Goal: Task Accomplishment & Management: Use online tool/utility

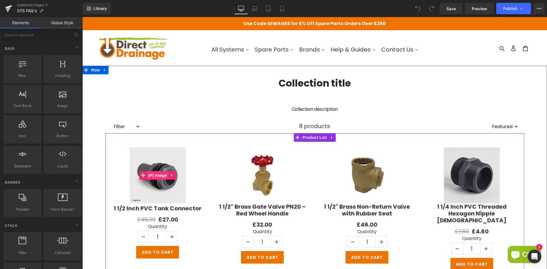
click at [164, 173] on span "(P) Image" at bounding box center [158, 175] width 22 height 9
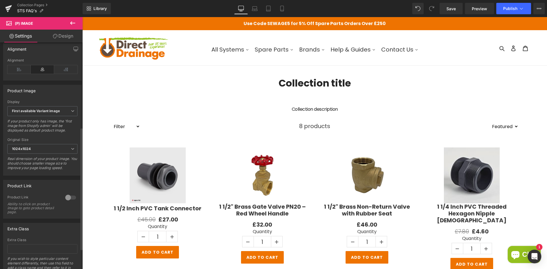
scroll to position [171, 0]
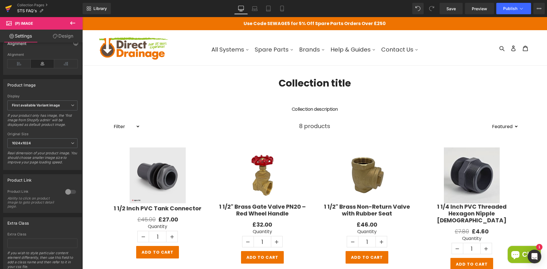
click at [10, 11] on icon at bounding box center [8, 8] width 7 height 14
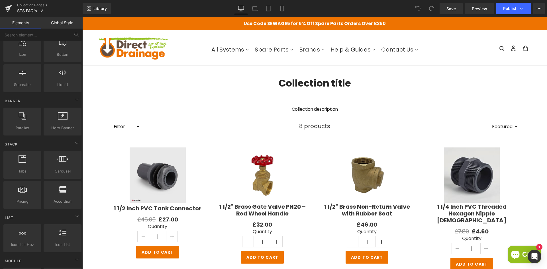
scroll to position [85, 0]
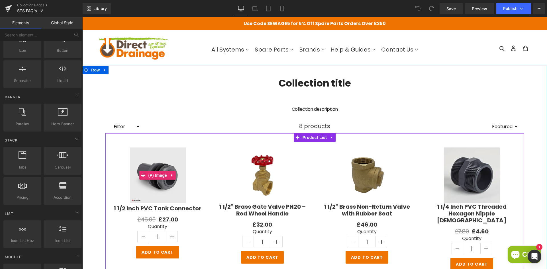
click at [137, 170] on img at bounding box center [158, 176] width 56 height 56
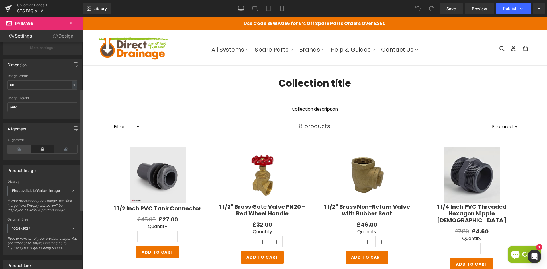
click at [20, 151] on icon at bounding box center [18, 149] width 23 height 9
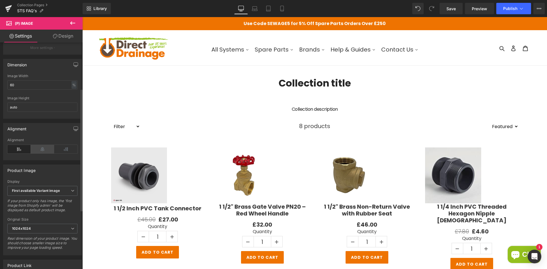
click at [37, 152] on icon at bounding box center [42, 149] width 23 height 9
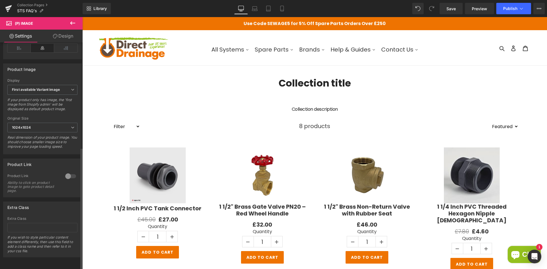
scroll to position [195, 0]
click at [64, 172] on div at bounding box center [71, 176] width 14 height 9
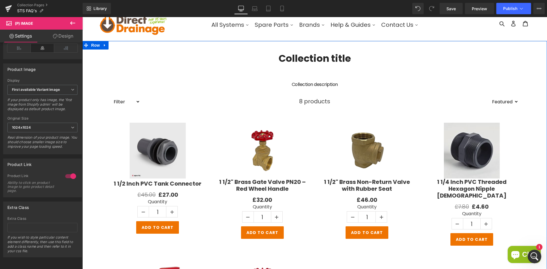
scroll to position [0, 0]
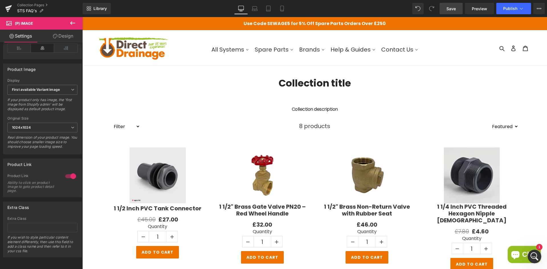
click at [451, 9] on span "Save" at bounding box center [451, 9] width 9 height 6
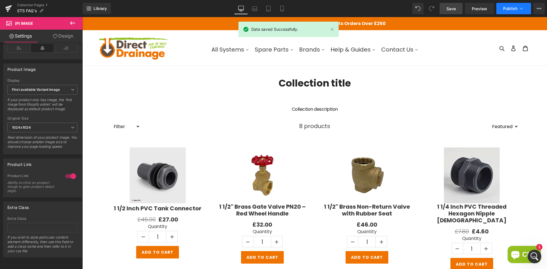
click at [498, 11] on button "Publish" at bounding box center [513, 8] width 35 height 11
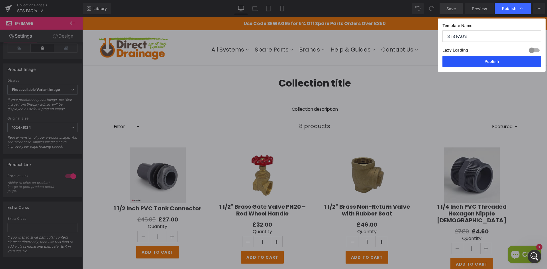
click at [469, 59] on button "Publish" at bounding box center [492, 61] width 99 height 11
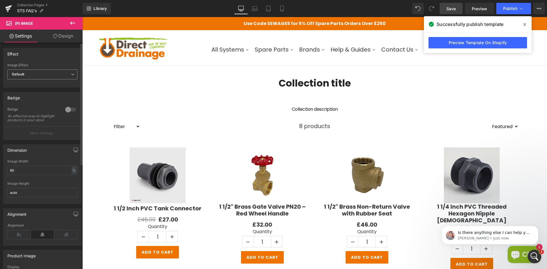
click at [61, 77] on span "Default" at bounding box center [42, 75] width 70 height 10
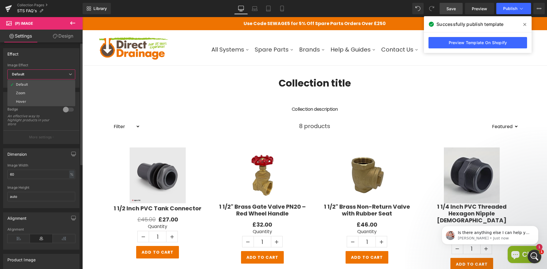
click at [61, 77] on span "Default" at bounding box center [41, 75] width 68 height 10
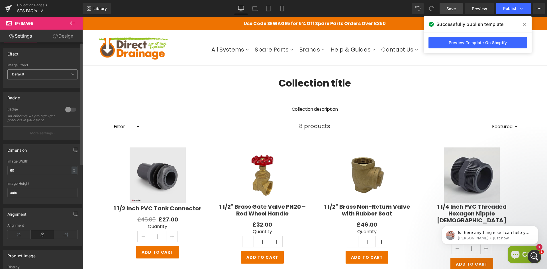
click at [61, 77] on span "Default" at bounding box center [42, 75] width 70 height 10
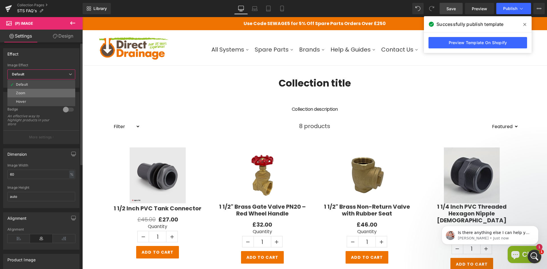
click at [55, 91] on li "Zoom" at bounding box center [41, 93] width 68 height 9
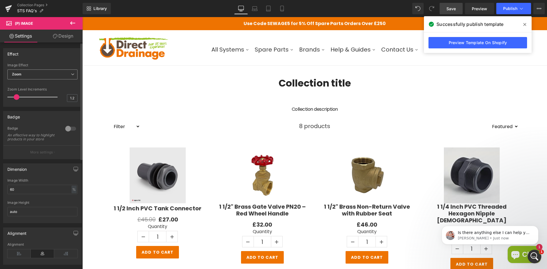
click at [17, 75] on b "Zoom" at bounding box center [17, 74] width 10 height 4
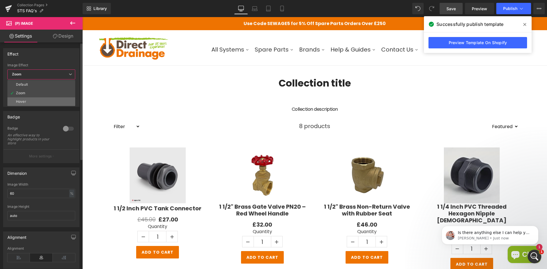
click at [19, 100] on div "Hover" at bounding box center [21, 102] width 10 height 4
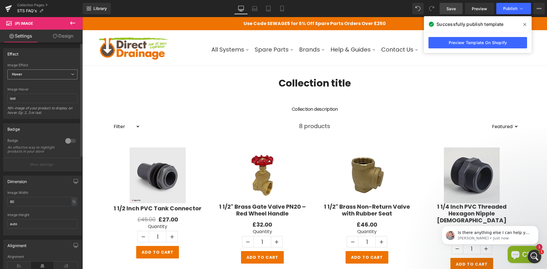
click at [48, 73] on span "Hover" at bounding box center [42, 75] width 70 height 10
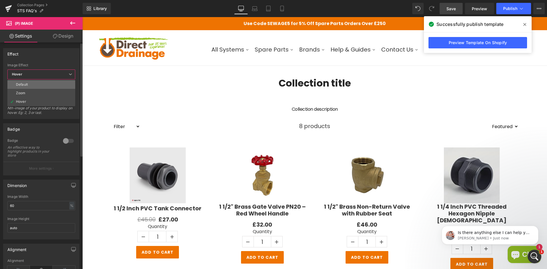
click at [36, 82] on li "Default" at bounding box center [41, 84] width 68 height 9
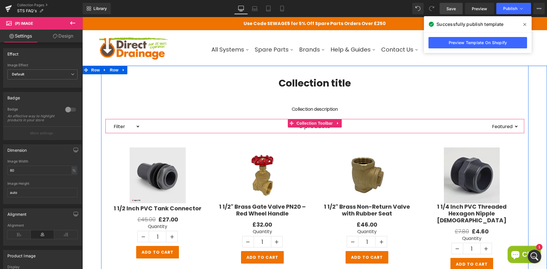
click at [155, 126] on div "8 products" at bounding box center [314, 126] width 349 height 14
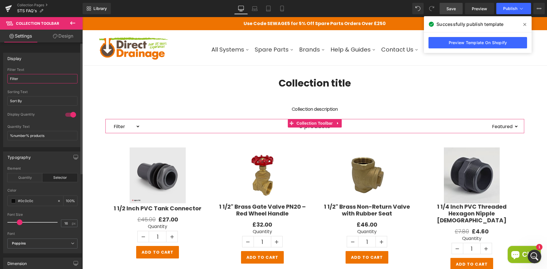
click at [34, 76] on input "Filter" at bounding box center [42, 78] width 70 height 9
click at [54, 101] on input "Sort By" at bounding box center [42, 100] width 70 height 9
click at [49, 133] on input "%number% products" at bounding box center [42, 135] width 70 height 9
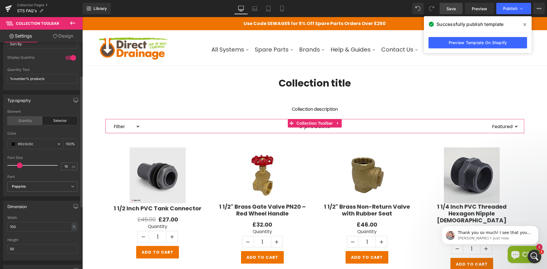
click at [28, 120] on div "Quantity" at bounding box center [24, 121] width 35 height 9
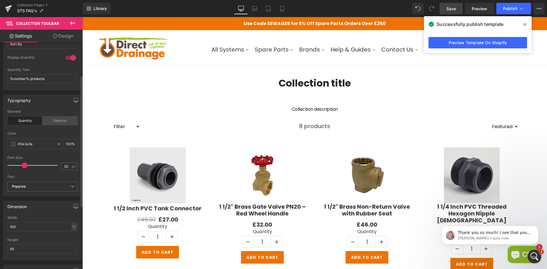
click at [56, 119] on div "Selector" at bounding box center [59, 121] width 35 height 9
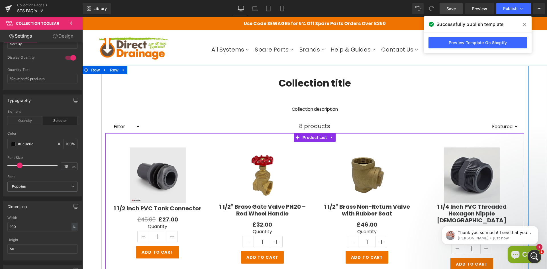
click at [203, 164] on div "Sale Off (P) Image 1 1/2 Inch PVC Tank Connector (P) Title £45.00 £27.00 (P) Pr…" at bounding box center [157, 203] width 105 height 123
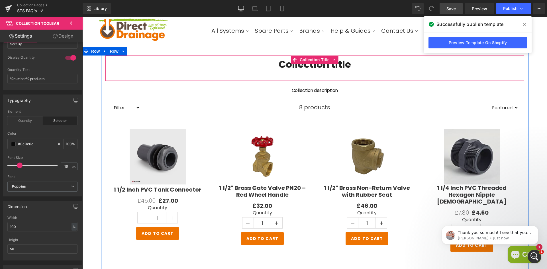
scroll to position [28, 0]
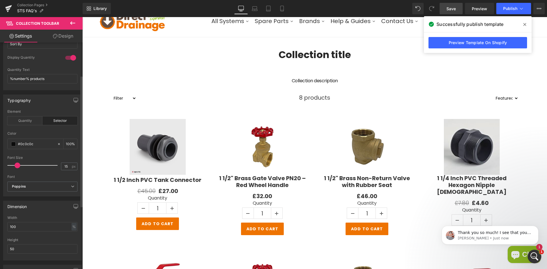
type input "16"
drag, startPoint x: 21, startPoint y: 166, endPoint x: 21, endPoint y: 163, distance: 2.9
click at [21, 163] on span at bounding box center [20, 166] width 6 height 6
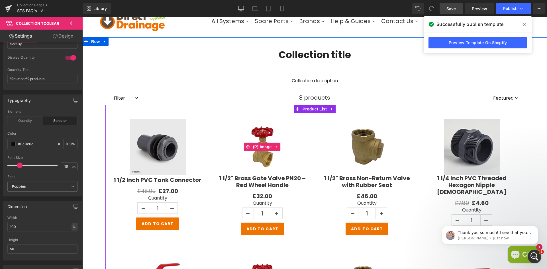
click at [223, 119] on link "Sale Off" at bounding box center [262, 147] width 93 height 56
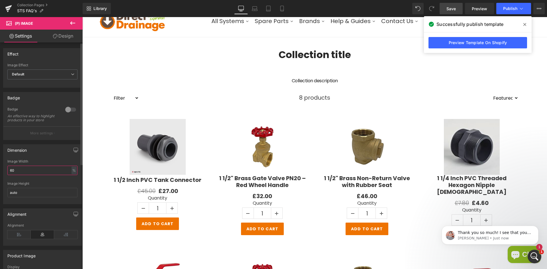
click at [24, 175] on input "60" at bounding box center [42, 170] width 70 height 9
drag, startPoint x: 26, startPoint y: 175, endPoint x: 9, endPoint y: 174, distance: 17.7
click at [9, 174] on input "60" at bounding box center [42, 170] width 70 height 9
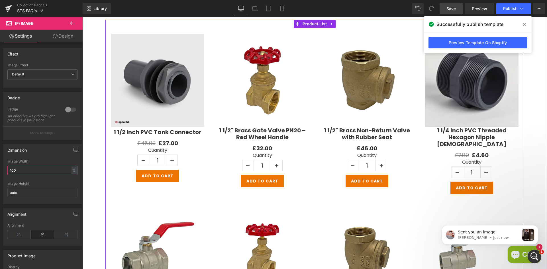
scroll to position [114, 0]
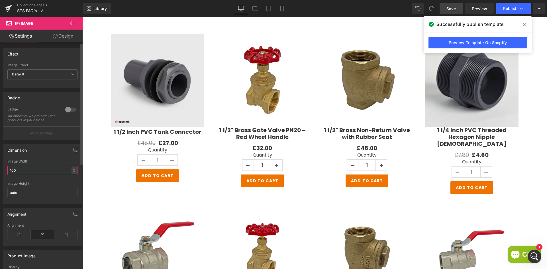
drag, startPoint x: 16, startPoint y: 174, endPoint x: 0, endPoint y: 171, distance: 15.7
click at [0, 171] on div "Dimension 100% Image Width 100 % % px auto Image Height auto" at bounding box center [42, 172] width 85 height 64
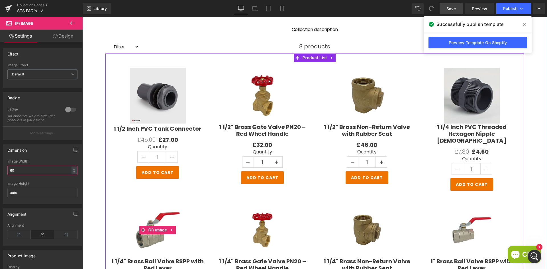
scroll to position [57, 0]
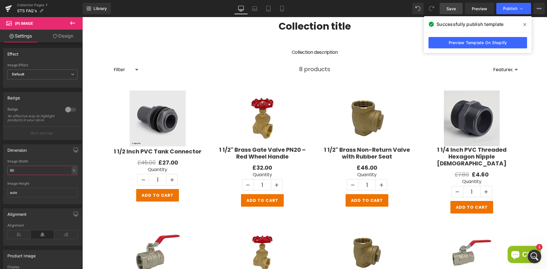
drag, startPoint x: 24, startPoint y: 171, endPoint x: -5, endPoint y: 171, distance: 29.1
click at [0, 171] on html "You are previewing how the will restyle your page. You can not edit Elements in…" at bounding box center [273, 134] width 547 height 269
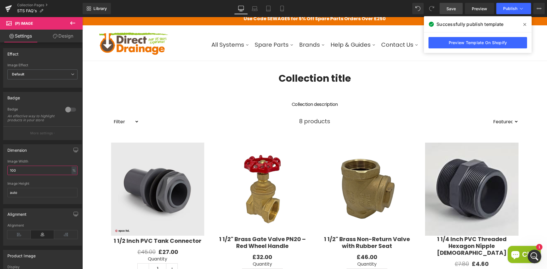
scroll to position [0, 0]
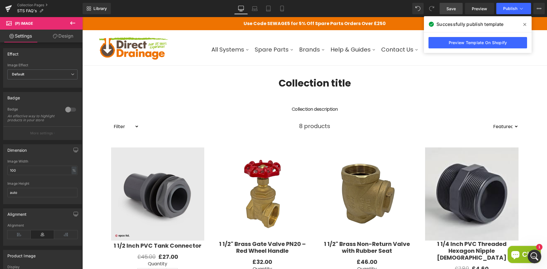
click at [525, 26] on icon at bounding box center [524, 24] width 3 height 5
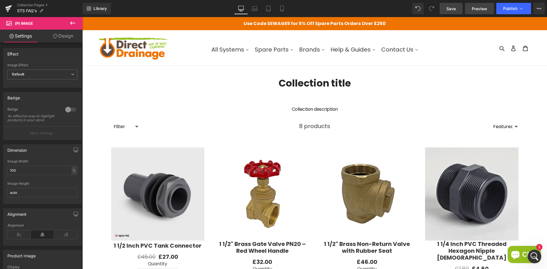
click at [479, 10] on span "Preview" at bounding box center [479, 9] width 15 height 6
click at [58, 38] on link "Design" at bounding box center [62, 36] width 41 height 13
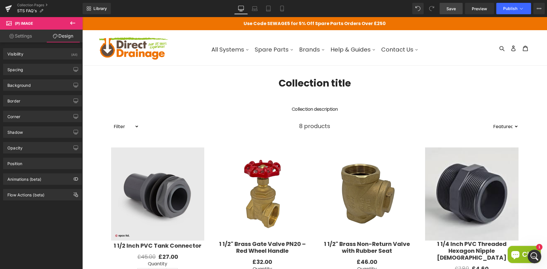
click at [21, 37] on link "Settings" at bounding box center [20, 36] width 41 height 13
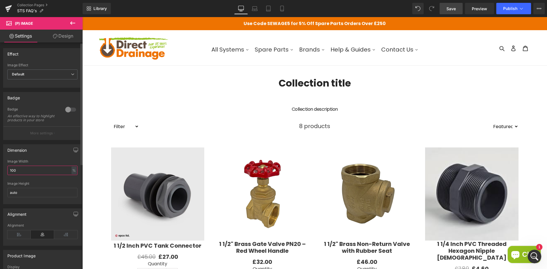
drag, startPoint x: 24, startPoint y: 176, endPoint x: 3, endPoint y: 176, distance: 21.4
click at [3, 176] on div "Dimension 100% Image Width 100 % % px auto Image Height auto" at bounding box center [42, 174] width 79 height 60
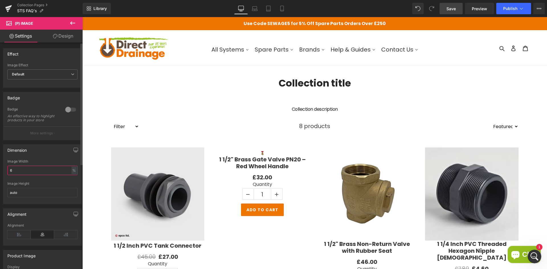
type input "60"
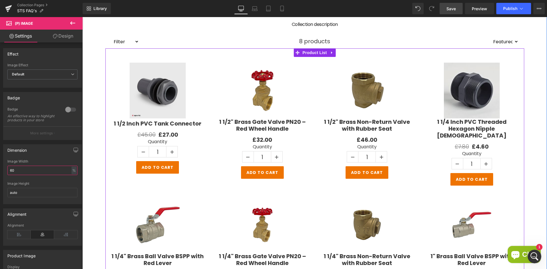
scroll to position [199, 0]
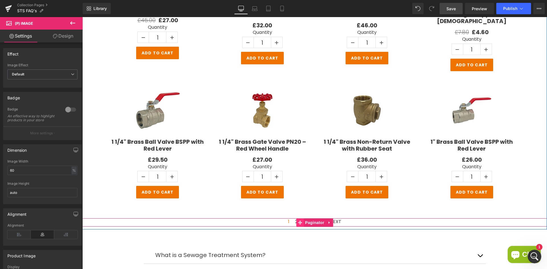
click at [300, 219] on span at bounding box center [299, 223] width 7 height 9
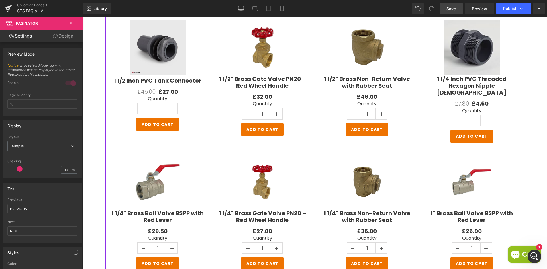
scroll to position [114, 0]
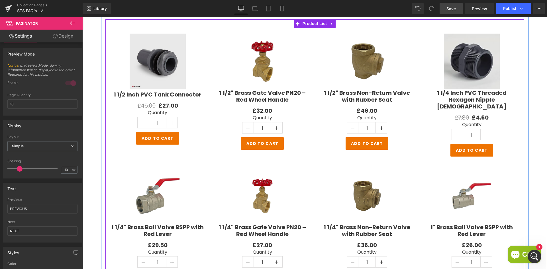
click at [229, 121] on label "Quantity" at bounding box center [262, 118] width 93 height 7
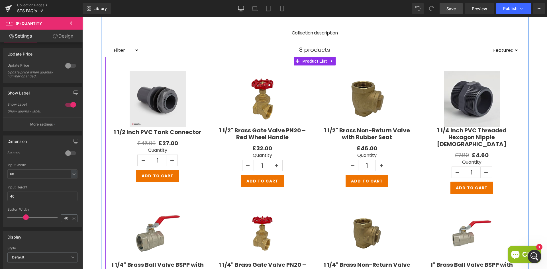
scroll to position [0, 0]
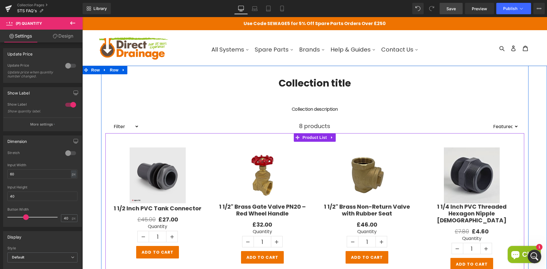
click at [262, 137] on div "Sale Off (P) Image 1 1/2 Inch PVC Tank Connector (P) Title £45.00 £27.00 (P) Pr…" at bounding box center [314, 269] width 419 height 273
click at [178, 137] on div "Sale Off (P) Image 1 1/2 Inch PVC Tank Connector (P) Title £45.00 £27.00 (P) Pr…" at bounding box center [314, 269] width 419 height 273
click at [304, 136] on span "Product List" at bounding box center [314, 137] width 27 height 9
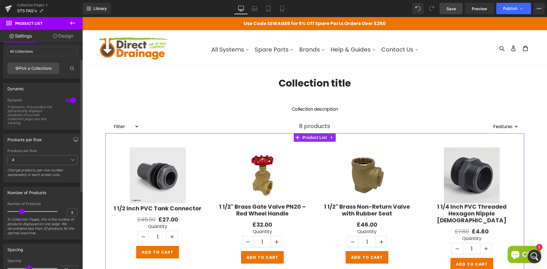
scroll to position [162, 0]
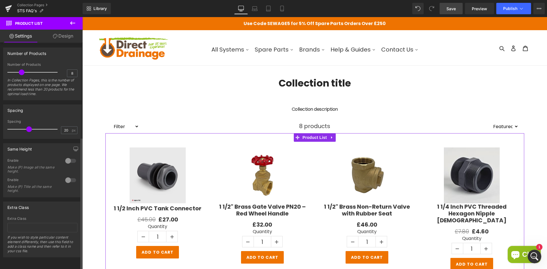
click at [65, 157] on div at bounding box center [71, 160] width 14 height 9
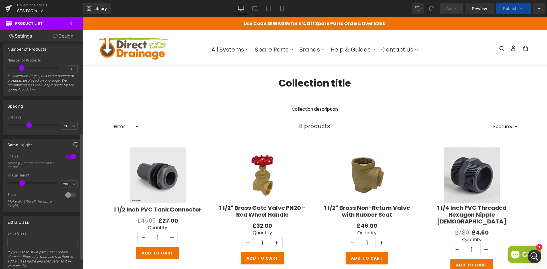
click at [66, 157] on div at bounding box center [71, 156] width 14 height 9
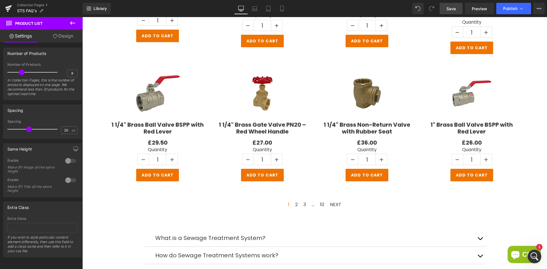
scroll to position [256, 0]
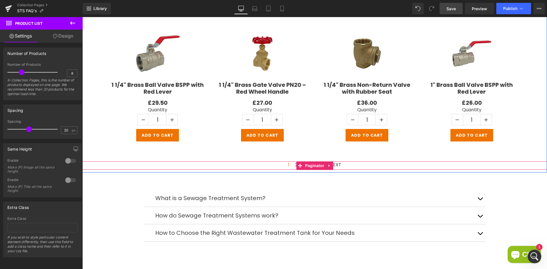
click at [295, 162] on span "2" at bounding box center [296, 165] width 3 height 7
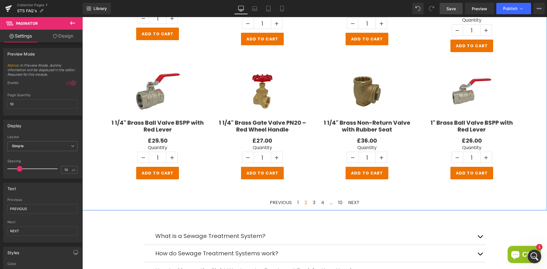
scroll to position [199, 0]
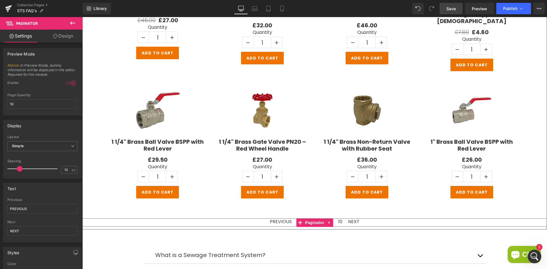
click at [320, 219] on span "Paginator" at bounding box center [315, 223] width 22 height 9
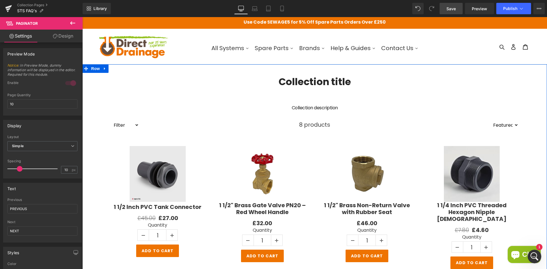
scroll to position [0, 0]
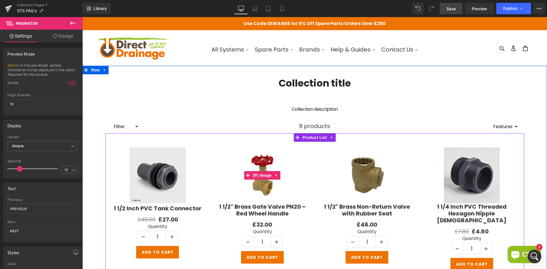
click at [226, 152] on link "Sale Off" at bounding box center [262, 176] width 93 height 56
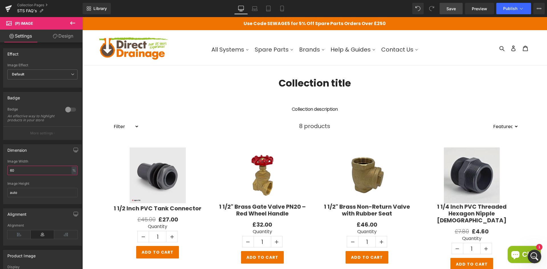
drag, startPoint x: 18, startPoint y: 177, endPoint x: -2, endPoint y: 176, distance: 20.0
click at [0, 176] on html "Paginator You are previewing how the will restyle your page. You can not edit E…" at bounding box center [273, 134] width 547 height 269
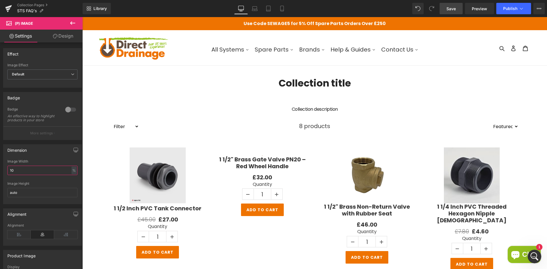
type input "100"
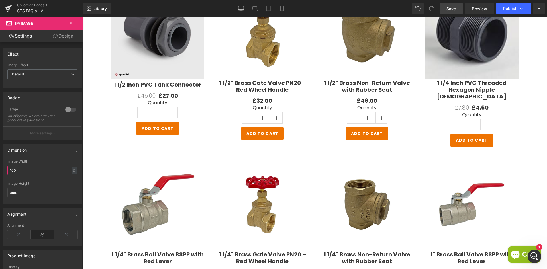
scroll to position [278, 0]
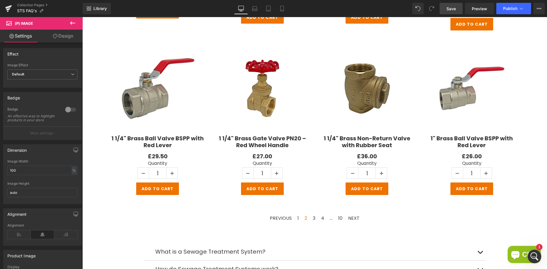
click at [176, 106] on img at bounding box center [157, 88] width 93 height 93
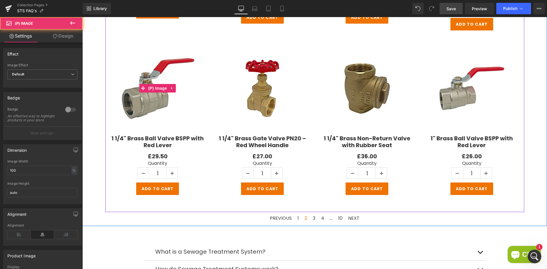
click at [195, 128] on img at bounding box center [157, 88] width 93 height 93
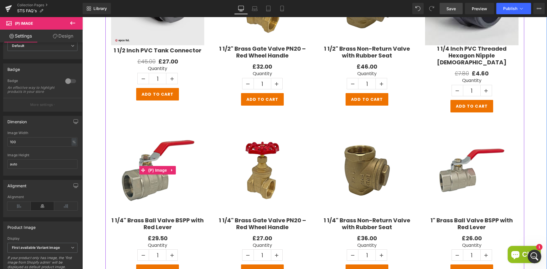
scroll to position [192, 0]
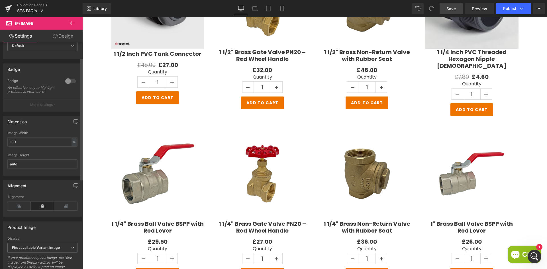
click at [66, 80] on div at bounding box center [71, 81] width 14 height 9
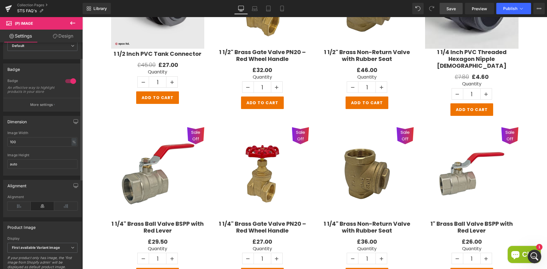
click at [69, 80] on div at bounding box center [71, 81] width 14 height 9
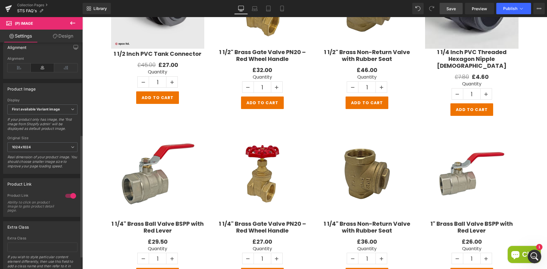
scroll to position [171, 0]
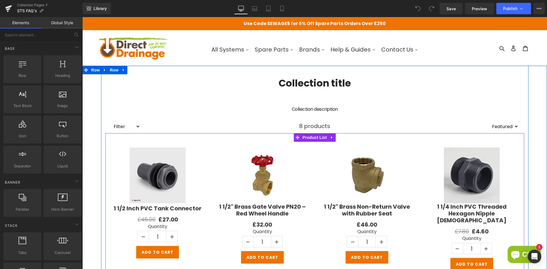
click at [215, 142] on div "Sale Off (P) Image 1 1/2" Brass Gate Valve PN20 – Red Wheel Handle (P) Title £0…" at bounding box center [262, 206] width 105 height 128
click at [231, 137] on div "Sale Off (P) Image 1 1/2 Inch PVC Tank Connector (P) Title £45.00 £27.00 (P) Pr…" at bounding box center [314, 269] width 419 height 273
click at [309, 137] on span "Product List" at bounding box center [314, 137] width 27 height 9
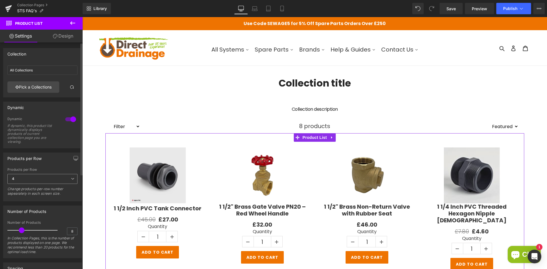
click at [64, 181] on span "4" at bounding box center [42, 179] width 70 height 10
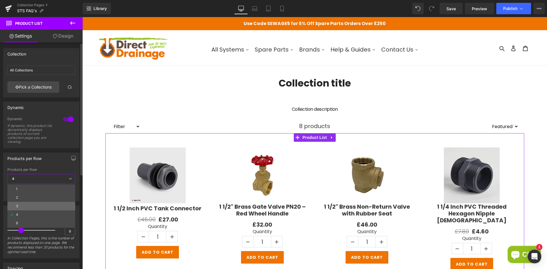
click at [34, 205] on li "3" at bounding box center [41, 206] width 68 height 9
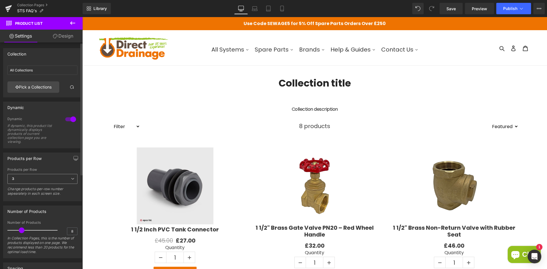
click at [45, 180] on span "3" at bounding box center [42, 179] width 70 height 10
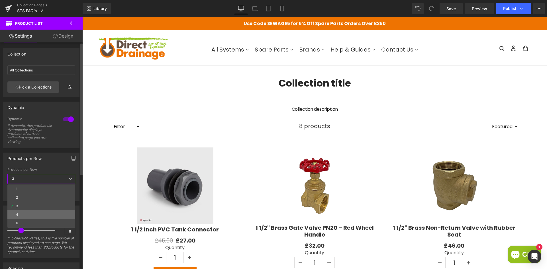
click at [23, 211] on li "4" at bounding box center [41, 215] width 68 height 9
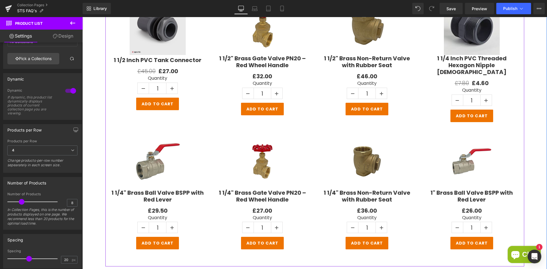
scroll to position [114, 0]
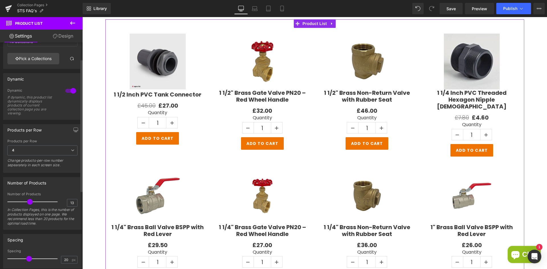
type input "12"
drag, startPoint x: 21, startPoint y: 203, endPoint x: 28, endPoint y: 202, distance: 6.3
click at [28, 202] on span at bounding box center [28, 202] width 6 height 6
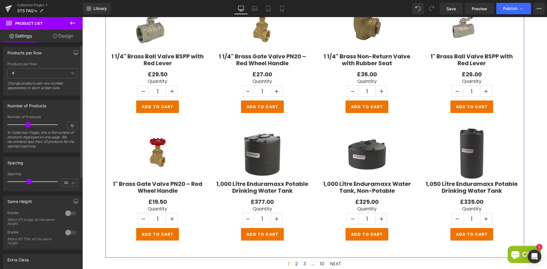
scroll to position [0, 0]
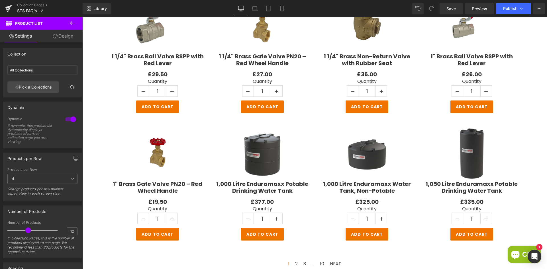
click at [200, 70] on div "£0 £29.50" at bounding box center [157, 74] width 93 height 9
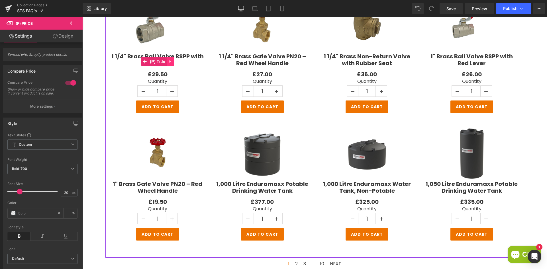
click at [170, 60] on icon at bounding box center [170, 61] width 1 height 3
click at [168, 57] on link at bounding box center [166, 61] width 7 height 9
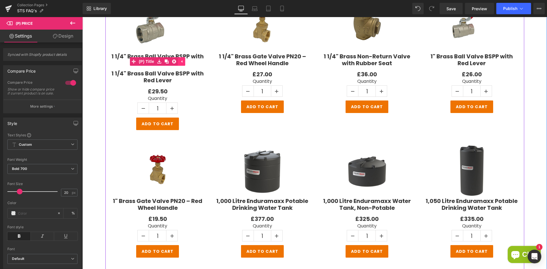
scroll to position [302, 0]
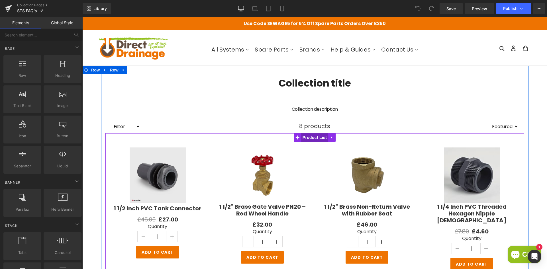
click at [315, 137] on span "Product List" at bounding box center [314, 137] width 27 height 9
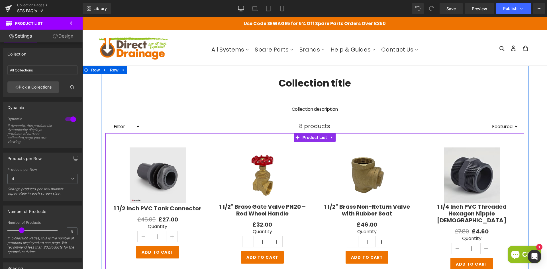
click at [178, 136] on div "Sale Off (P) Image 1 1/2 Inch PVC Tank Connector (P) Title £45.00 £27.00 (P) Pr…" at bounding box center [314, 269] width 419 height 273
click at [82, 17] on div at bounding box center [82, 17] width 0 height 0
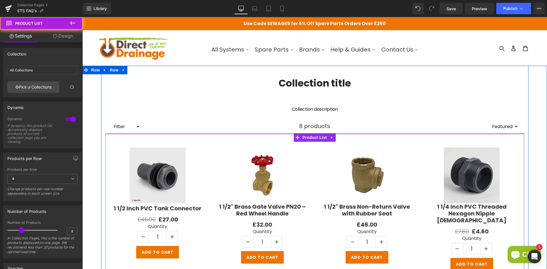
click at [178, 134] on div at bounding box center [314, 133] width 419 height 1
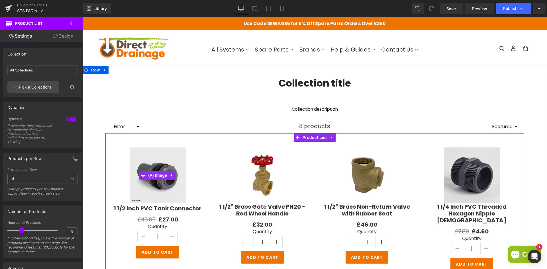
click at [180, 151] on img at bounding box center [158, 176] width 56 height 56
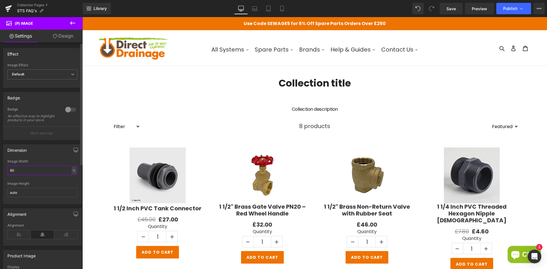
drag, startPoint x: 50, startPoint y: 175, endPoint x: 1, endPoint y: 178, distance: 50.0
click at [1, 178] on div "Dimension 60% Image Width 60 % % px auto Image Height auto" at bounding box center [42, 172] width 85 height 64
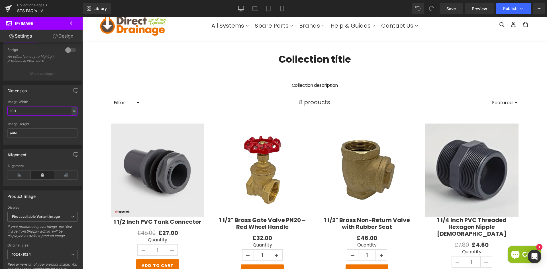
scroll to position [85, 0]
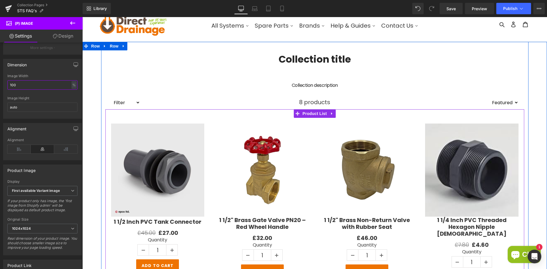
type input "100"
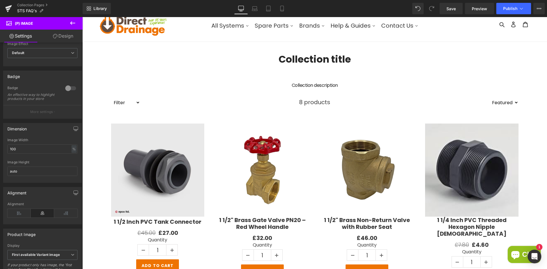
scroll to position [0, 0]
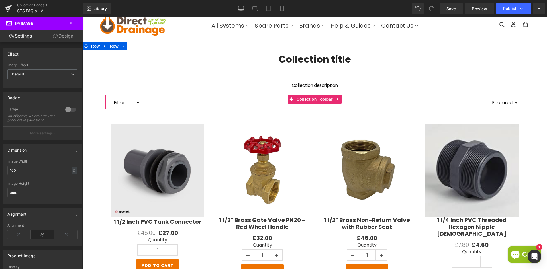
click at [273, 101] on div "8 products" at bounding box center [314, 102] width 349 height 14
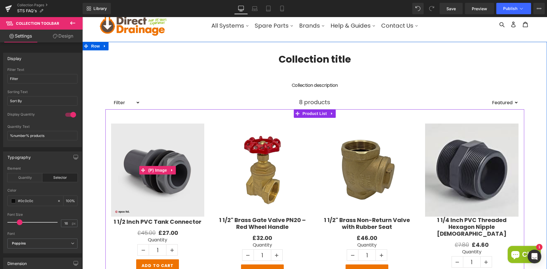
click at [196, 130] on img at bounding box center [157, 170] width 93 height 93
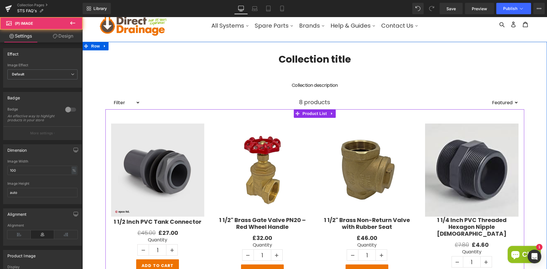
click at [219, 126] on img at bounding box center [262, 170] width 93 height 93
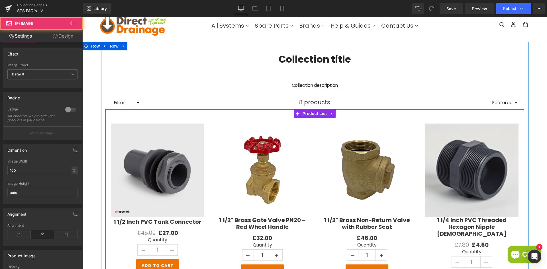
click at [218, 119] on div "Sale Off (P) Image 1 1/2" Brass Gate Valve PN20 – Red Wheel Handle (P) Title £0…" at bounding box center [262, 200] width 105 height 165
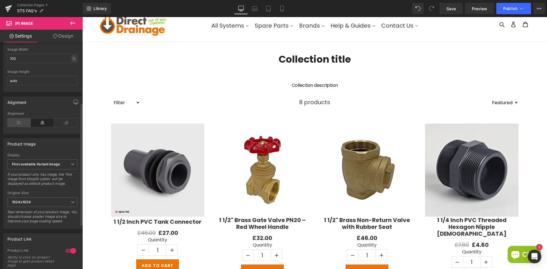
scroll to position [114, 0]
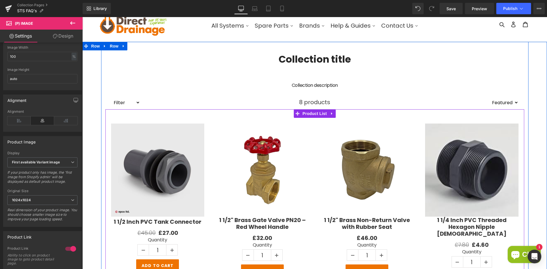
click at [307, 115] on span "Product List" at bounding box center [314, 113] width 27 height 9
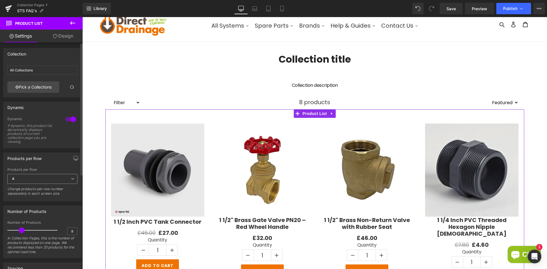
click at [32, 182] on span "4" at bounding box center [42, 179] width 70 height 10
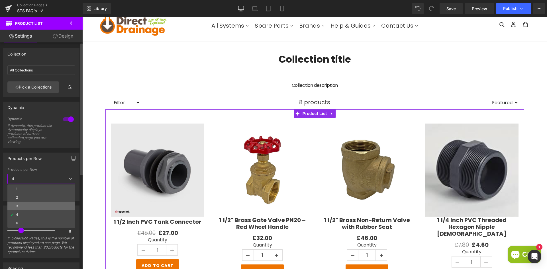
click at [19, 206] on li "3" at bounding box center [41, 206] width 68 height 9
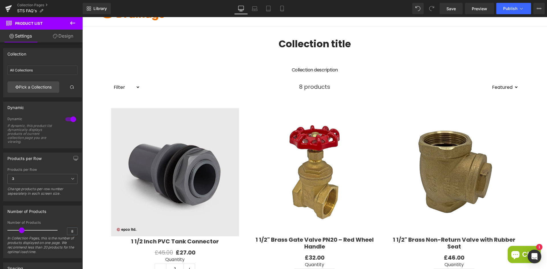
scroll to position [0, 0]
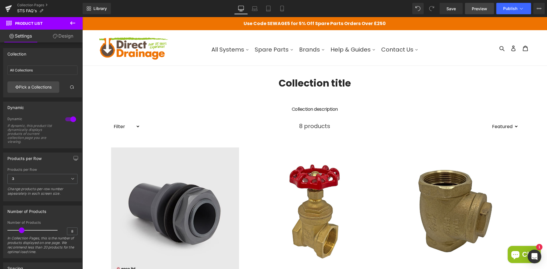
click at [483, 8] on span "Preview" at bounding box center [479, 9] width 15 height 6
click at [60, 179] on span "3" at bounding box center [42, 179] width 70 height 10
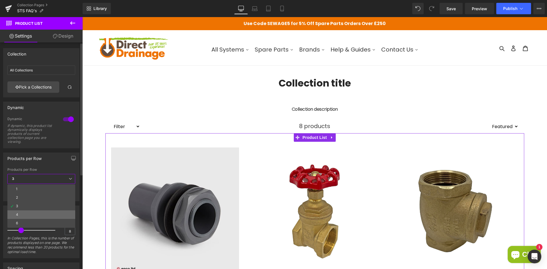
click at [25, 214] on li "4" at bounding box center [41, 215] width 68 height 9
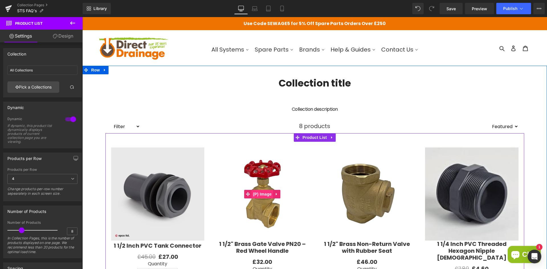
click at [260, 192] on span "(P) Image" at bounding box center [263, 194] width 22 height 9
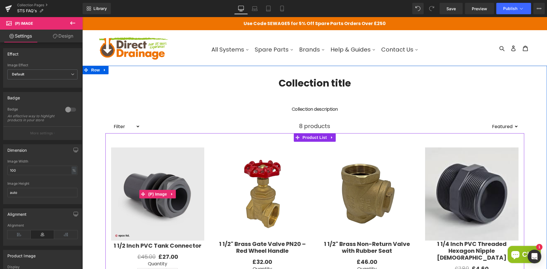
click at [153, 178] on img at bounding box center [157, 194] width 93 height 93
click at [221, 167] on img at bounding box center [262, 194] width 93 height 93
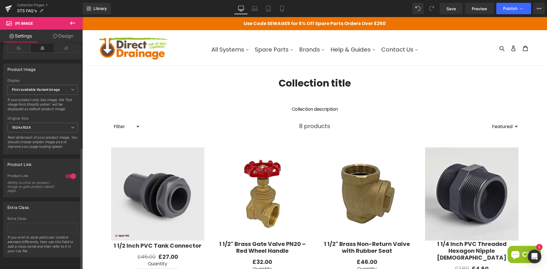
scroll to position [195, 0]
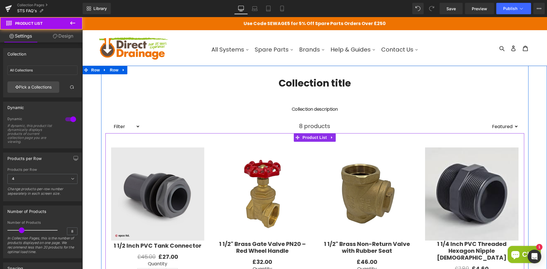
click at [107, 175] on div "Sale Off (P) Image 1 1/2 Inch PVC Tank Connector (P) Title £45.00 £27.00 (P) Pr…" at bounding box center [157, 222] width 105 height 160
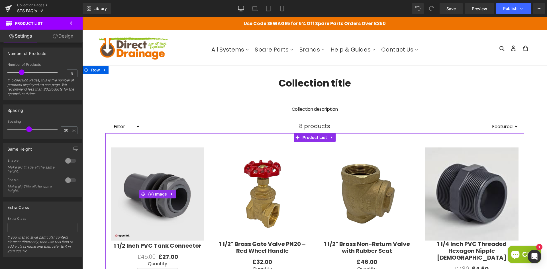
scroll to position [28, 0]
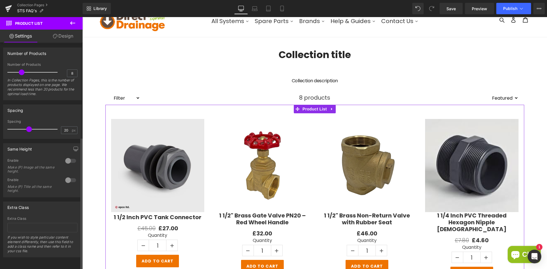
click at [67, 158] on div at bounding box center [71, 160] width 14 height 9
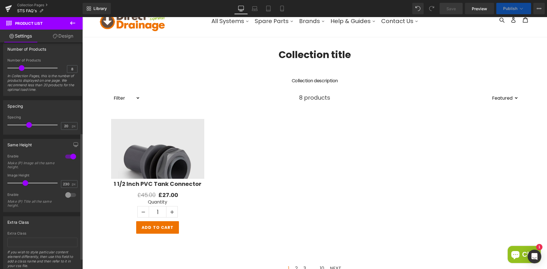
drag, startPoint x: 22, startPoint y: 186, endPoint x: 28, endPoint y: 184, distance: 6.2
click at [27, 184] on span at bounding box center [26, 183] width 6 height 6
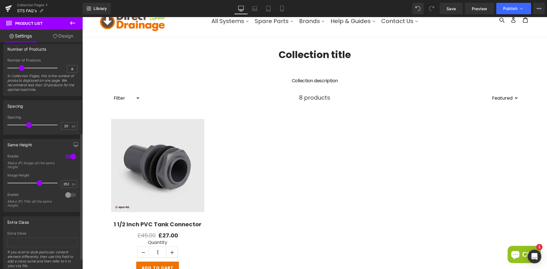
drag, startPoint x: 28, startPoint y: 184, endPoint x: 40, endPoint y: 183, distance: 12.0
click at [40, 183] on span at bounding box center [40, 183] width 6 height 6
type input "349"
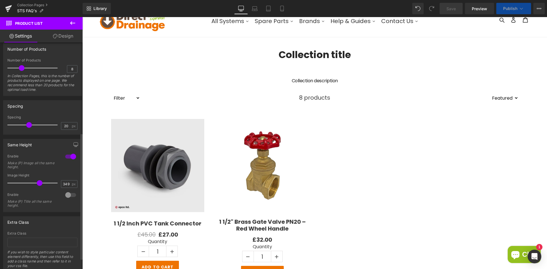
click at [69, 156] on div at bounding box center [71, 156] width 14 height 9
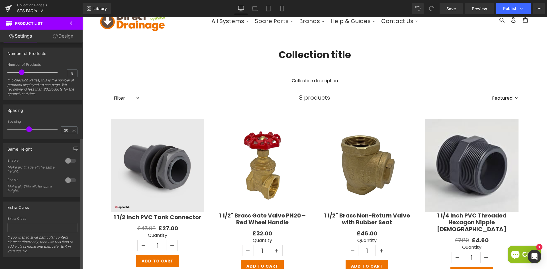
click at [66, 177] on div at bounding box center [71, 180] width 14 height 9
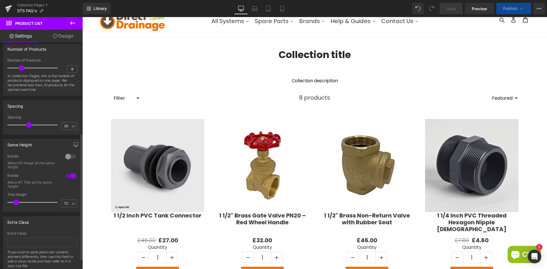
click at [66, 177] on div at bounding box center [71, 176] width 14 height 9
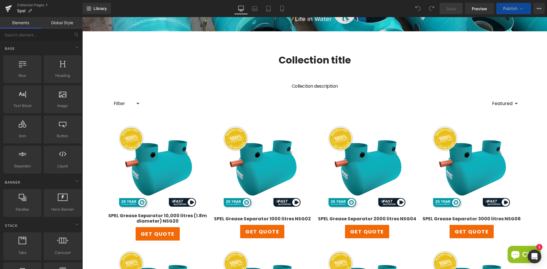
scroll to position [114, 0]
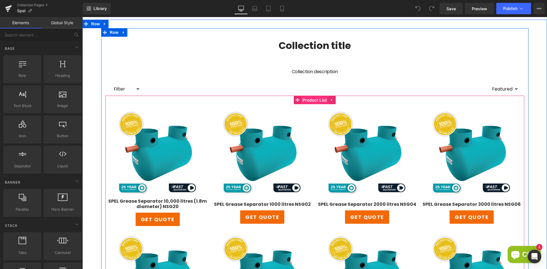
click at [314, 99] on span "Product List" at bounding box center [314, 100] width 27 height 9
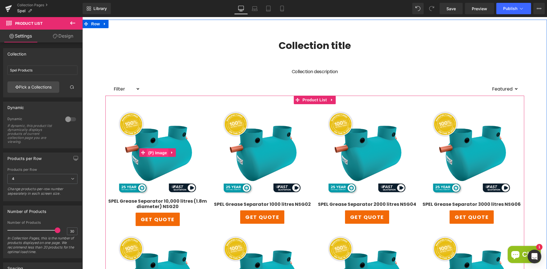
click at [156, 153] on span "(P) Image" at bounding box center [158, 153] width 22 height 9
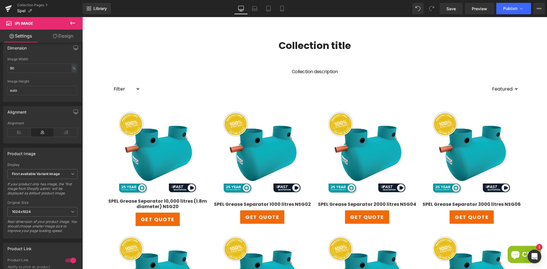
scroll to position [81, 0]
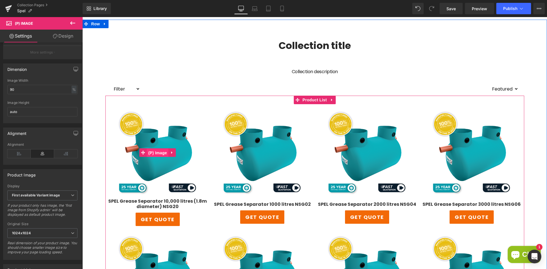
click at [156, 152] on span "(P) Image" at bounding box center [158, 153] width 22 height 9
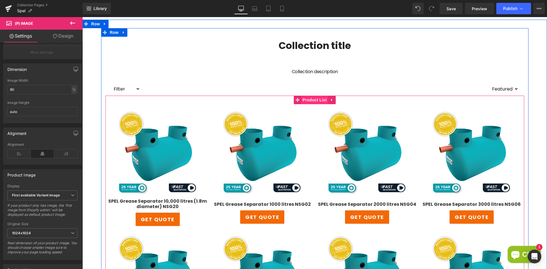
click at [309, 100] on span "Product List" at bounding box center [314, 100] width 27 height 9
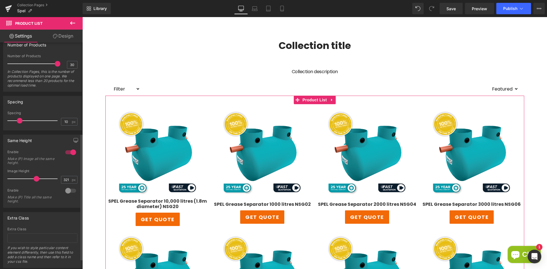
scroll to position [171, 0]
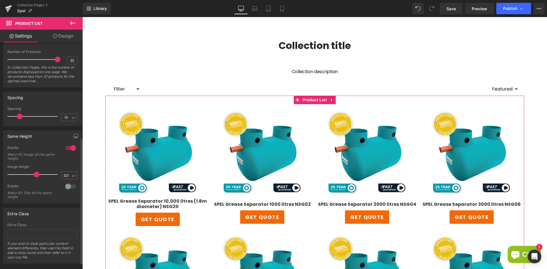
drag, startPoint x: 61, startPoint y: 176, endPoint x: 71, endPoint y: 175, distance: 9.7
click at [71, 175] on div "321 px" at bounding box center [69, 176] width 17 height 8
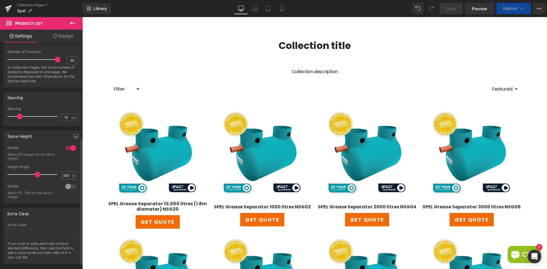
type input "330"
click at [66, 188] on div at bounding box center [71, 186] width 14 height 9
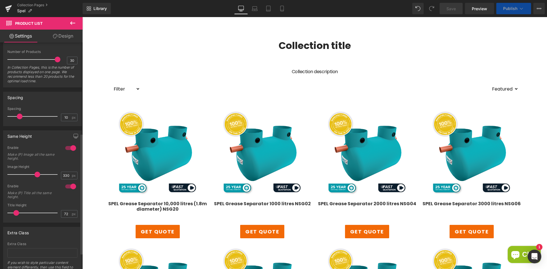
click at [66, 188] on div at bounding box center [71, 186] width 14 height 9
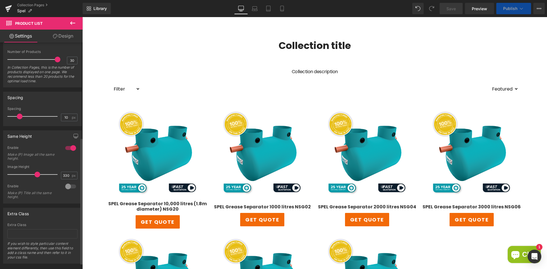
click at [66, 188] on div at bounding box center [71, 186] width 14 height 9
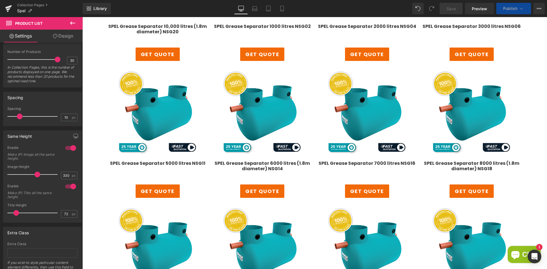
scroll to position [313, 0]
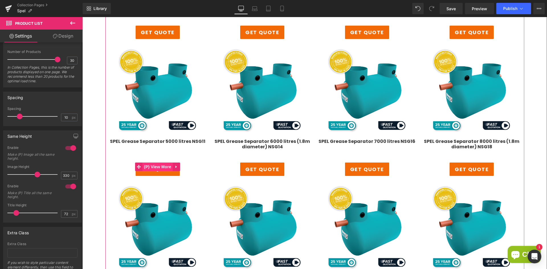
click at [157, 166] on span "(P) View More" at bounding box center [158, 167] width 30 height 9
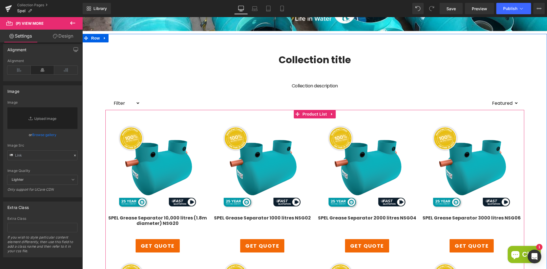
scroll to position [85, 0]
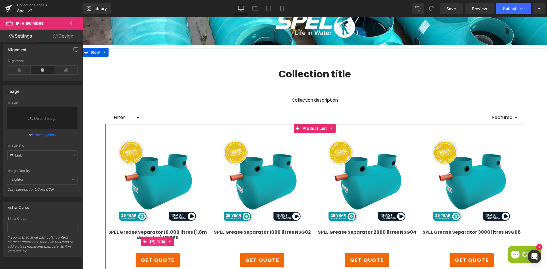
click at [158, 241] on span "(P) Title" at bounding box center [157, 241] width 18 height 9
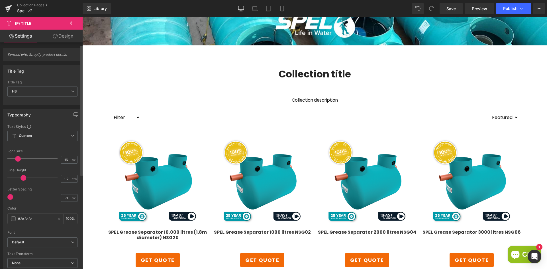
scroll to position [28, 0]
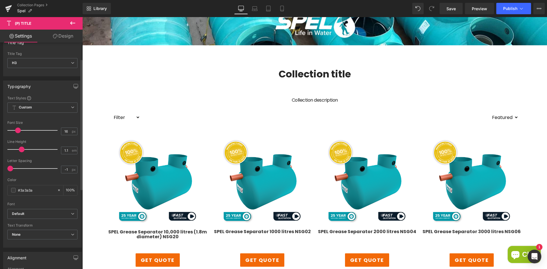
type input "1.2"
click at [23, 148] on span at bounding box center [24, 150] width 6 height 6
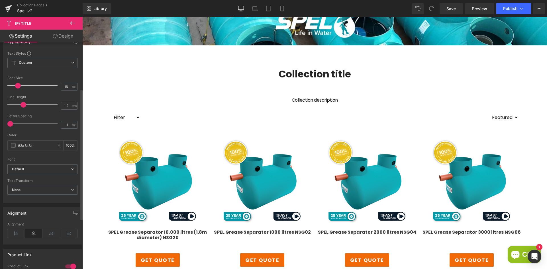
scroll to position [54, 0]
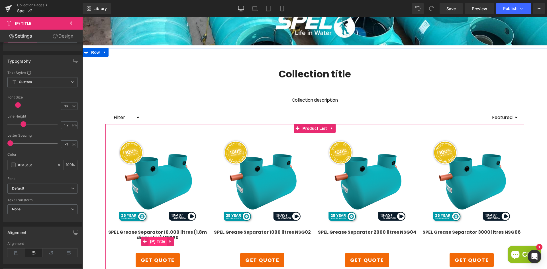
click at [156, 241] on span "(P) Title" at bounding box center [157, 241] width 18 height 9
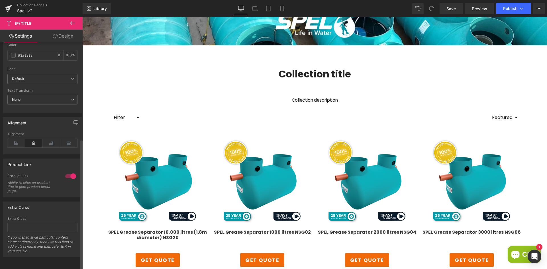
scroll to position [168, 0]
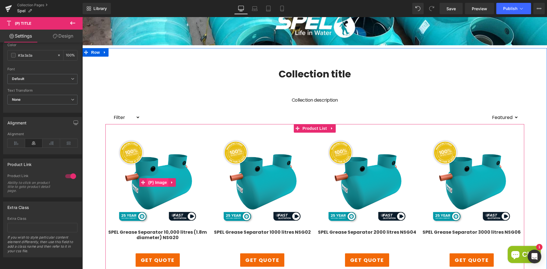
click at [156, 179] on span "(P) Image" at bounding box center [158, 182] width 22 height 9
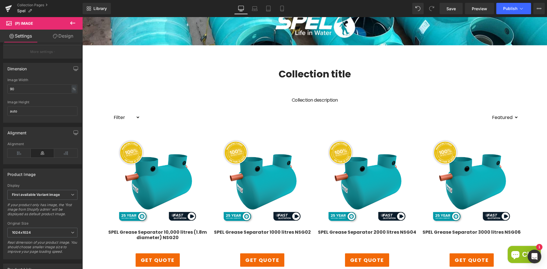
scroll to position [81, 0]
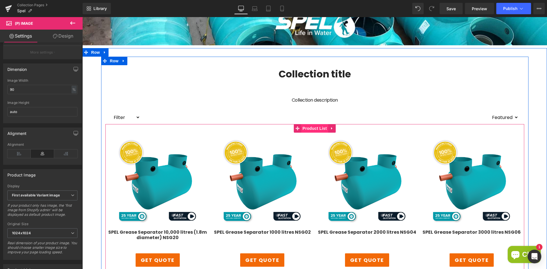
click at [306, 130] on span "Product List" at bounding box center [314, 128] width 27 height 9
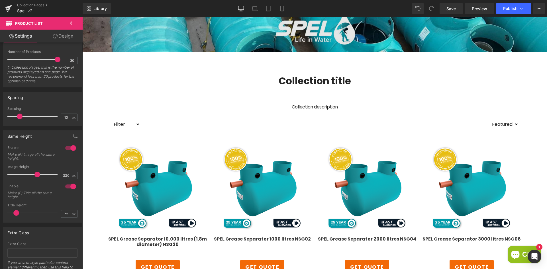
scroll to position [85, 0]
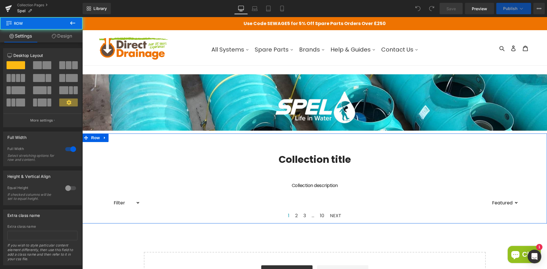
click at [538, 158] on div "Collection title Collection Title Collection description Collection Desc Filter…" at bounding box center [314, 181] width 465 height 79
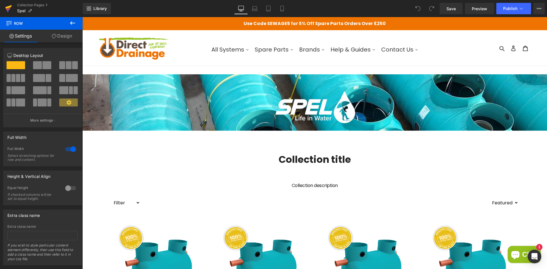
click at [7, 9] on icon at bounding box center [8, 8] width 7 height 14
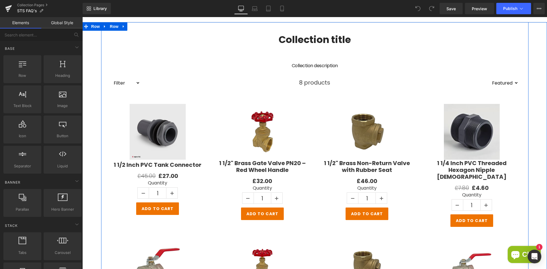
scroll to position [57, 0]
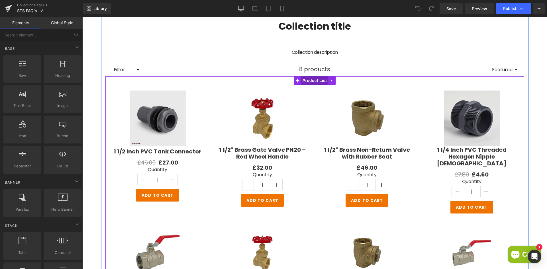
click at [311, 79] on span "Product List" at bounding box center [314, 80] width 27 height 9
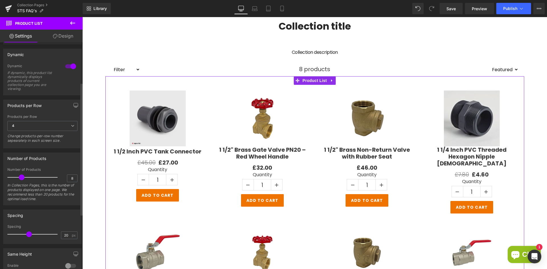
scroll to position [114, 0]
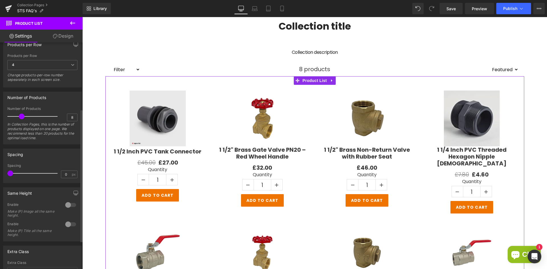
drag, startPoint x: 28, startPoint y: 173, endPoint x: 9, endPoint y: 173, distance: 18.2
click at [9, 173] on span at bounding box center [10, 174] width 6 height 6
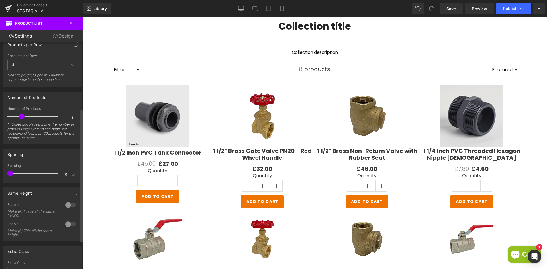
click at [68, 171] on input "0" at bounding box center [66, 174] width 10 height 7
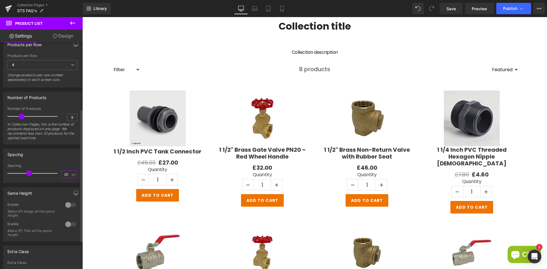
type input "20"
click at [64, 205] on div at bounding box center [71, 205] width 14 height 9
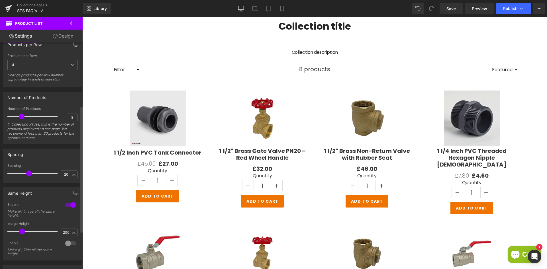
click at [57, 233] on div "Image Height 200 px" at bounding box center [42, 231] width 70 height 19
drag, startPoint x: 56, startPoint y: 233, endPoint x: 47, endPoint y: 233, distance: 9.4
click at [47, 233] on div "Image Height 200 px" at bounding box center [42, 231] width 70 height 19
type input "350"
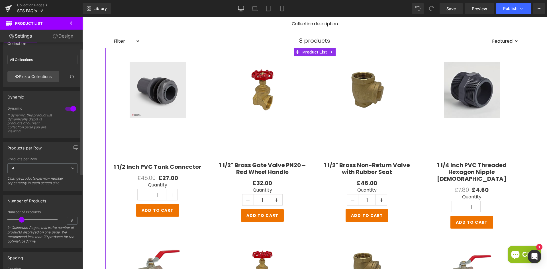
scroll to position [0, 0]
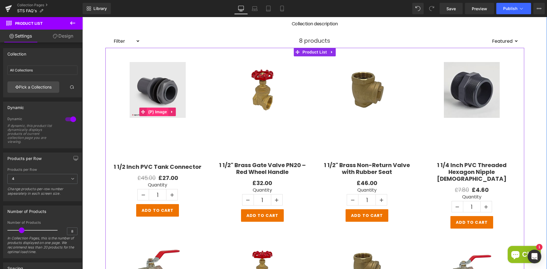
click at [161, 110] on span "(P) Image" at bounding box center [158, 112] width 22 height 9
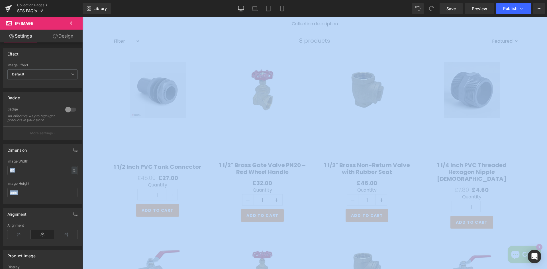
click at [0, 173] on html "(P) Image You are previewing how the will restyle your page. You can not edit E…" at bounding box center [273, 134] width 547 height 269
click at [15, 174] on input "60" at bounding box center [42, 170] width 70 height 9
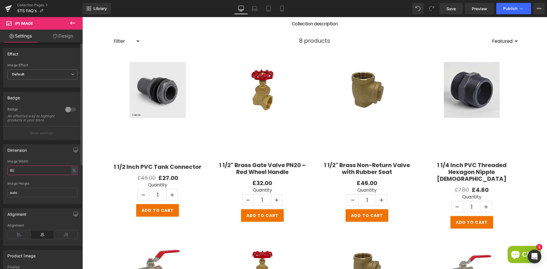
drag, startPoint x: 16, startPoint y: 174, endPoint x: 5, endPoint y: 174, distance: 10.8
click at [5, 174] on div "60% Image Width 60 % % px auto Image Height auto" at bounding box center [42, 182] width 78 height 44
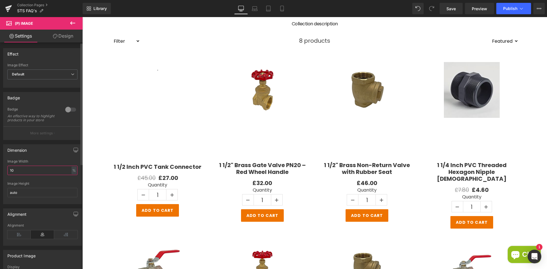
type input "100"
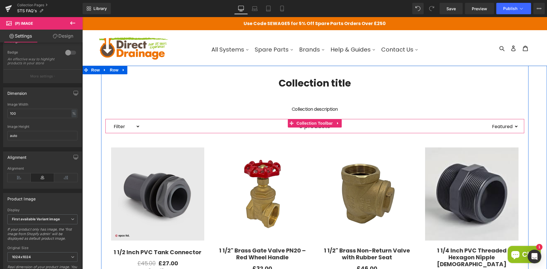
click at [315, 125] on span "Collection Toolbar" at bounding box center [314, 123] width 39 height 9
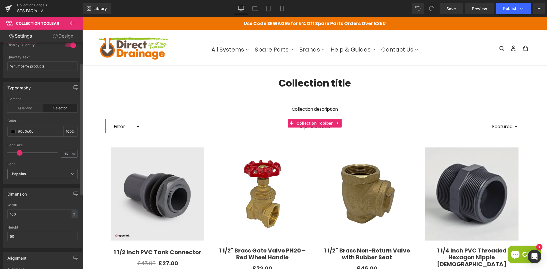
scroll to position [85, 0]
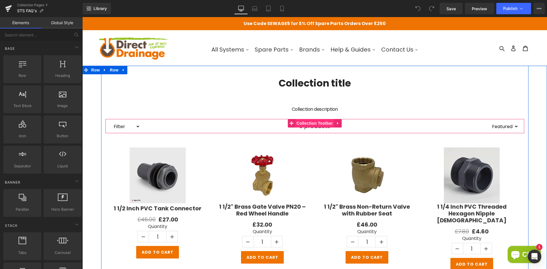
click at [300, 123] on span "Collection Toolbar" at bounding box center [314, 123] width 39 height 9
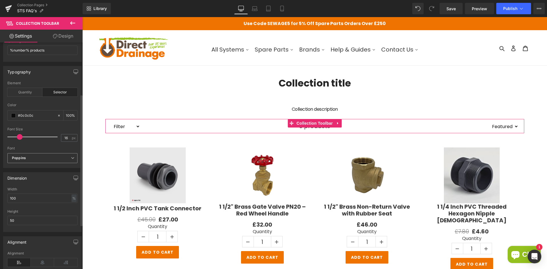
scroll to position [114, 0]
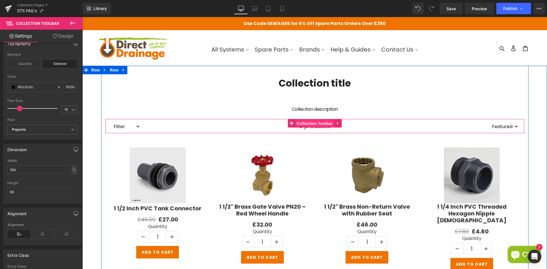
click at [311, 124] on span "Collection Toolbar" at bounding box center [314, 123] width 39 height 9
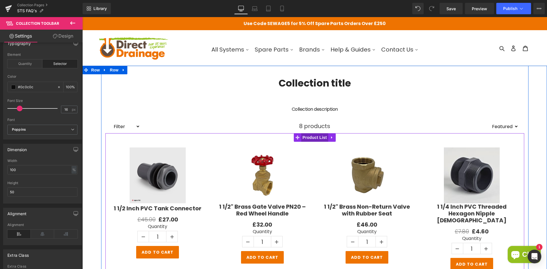
click at [305, 137] on span "Product List" at bounding box center [314, 137] width 27 height 9
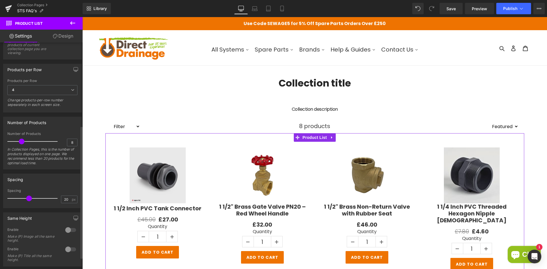
scroll to position [0, 0]
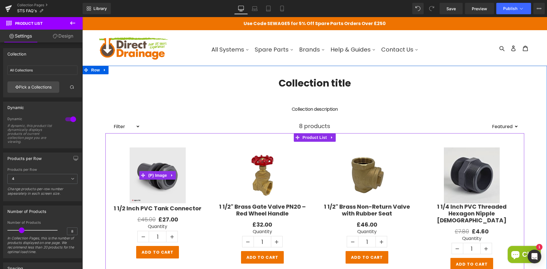
click at [169, 164] on img at bounding box center [158, 176] width 56 height 56
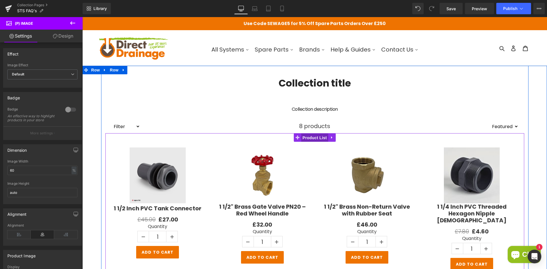
click at [309, 137] on span "Product List" at bounding box center [314, 138] width 27 height 9
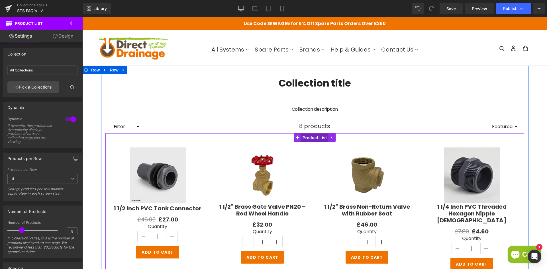
click at [315, 140] on span "Product List" at bounding box center [314, 138] width 27 height 9
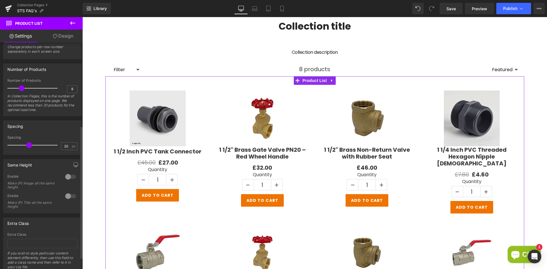
scroll to position [142, 0]
click at [70, 176] on div at bounding box center [71, 176] width 14 height 9
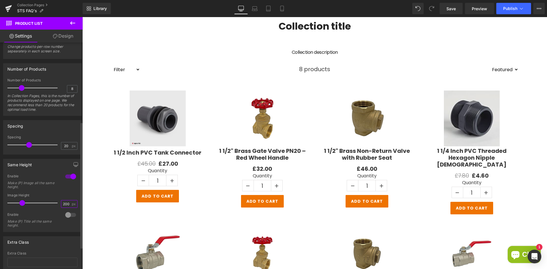
drag, startPoint x: 68, startPoint y: 204, endPoint x: 56, endPoint y: 203, distance: 11.7
click at [56, 203] on div "Image Height 200 px" at bounding box center [42, 202] width 70 height 19
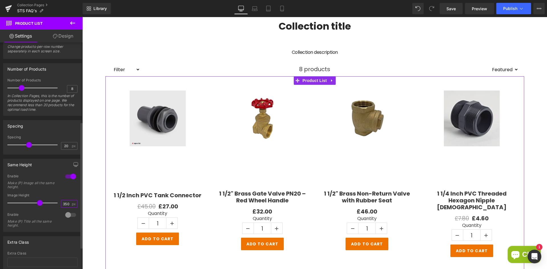
type input "350"
click at [69, 216] on div at bounding box center [71, 215] width 14 height 9
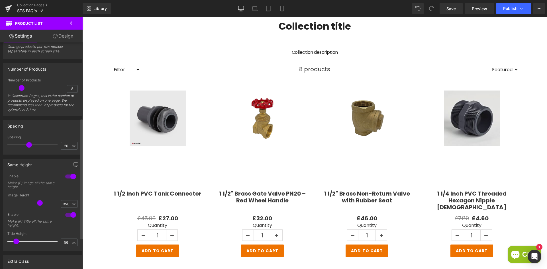
click at [15, 242] on span at bounding box center [16, 242] width 6 height 6
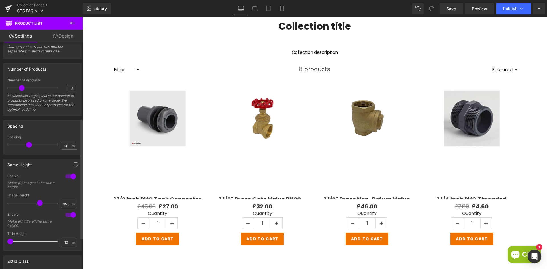
drag, startPoint x: 15, startPoint y: 242, endPoint x: 9, endPoint y: 241, distance: 6.2
click at [9, 241] on span at bounding box center [10, 242] width 6 height 6
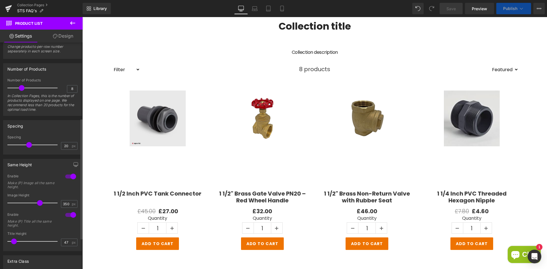
drag, startPoint x: 12, startPoint y: 243, endPoint x: 15, endPoint y: 241, distance: 3.3
click at [15, 241] on span at bounding box center [14, 242] width 6 height 6
drag, startPoint x: 65, startPoint y: 243, endPoint x: 55, endPoint y: 243, distance: 10.3
click at [55, 243] on div "Title Height 47 px" at bounding box center [42, 241] width 70 height 19
type input "50"
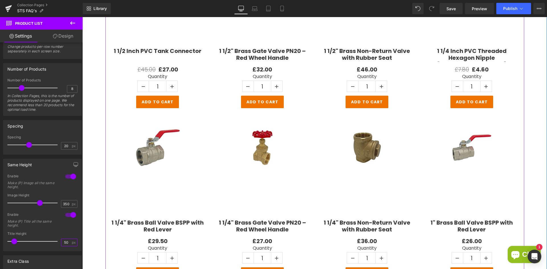
scroll to position [199, 0]
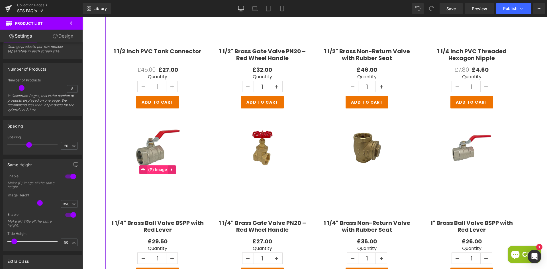
click at [157, 170] on span "(P) Image" at bounding box center [158, 170] width 22 height 9
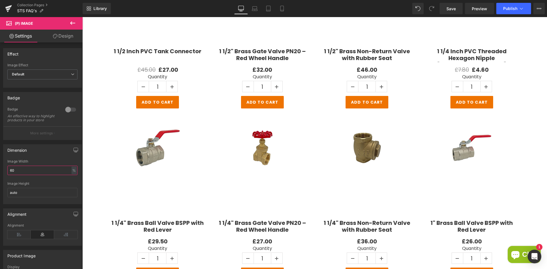
drag, startPoint x: 29, startPoint y: 175, endPoint x: -8, endPoint y: 175, distance: 37.3
click at [0, 175] on html "(P) Image You are previewing how the will restyle your page. You can not edit E…" at bounding box center [273, 134] width 547 height 269
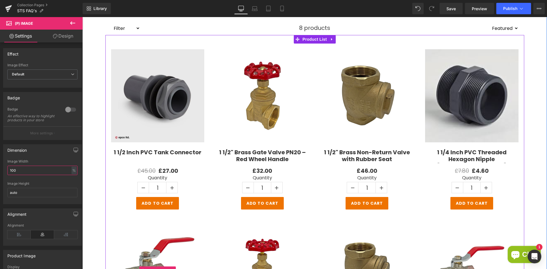
scroll to position [57, 0]
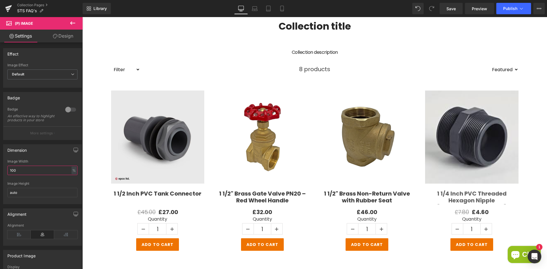
type input "100"
click at [458, 6] on link "Save" at bounding box center [451, 8] width 23 height 11
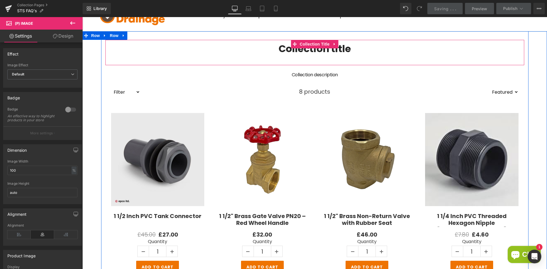
scroll to position [0, 0]
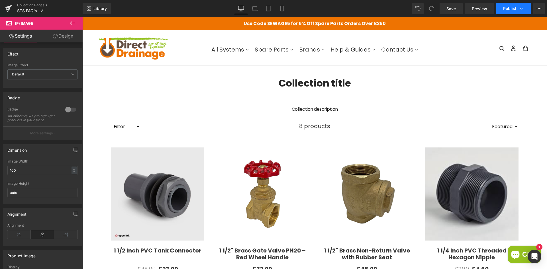
click at [504, 9] on span "Publish" at bounding box center [510, 8] width 14 height 5
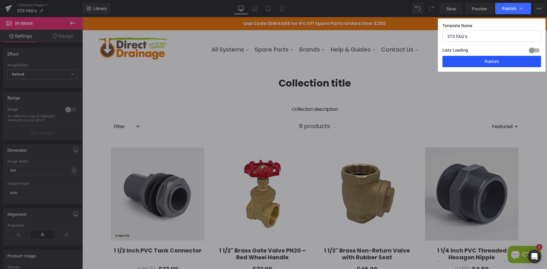
click at [472, 56] on button "Publish" at bounding box center [492, 61] width 99 height 11
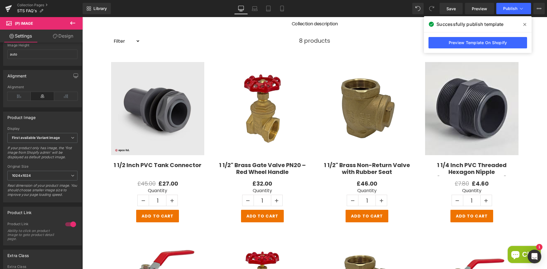
scroll to position [138, 0]
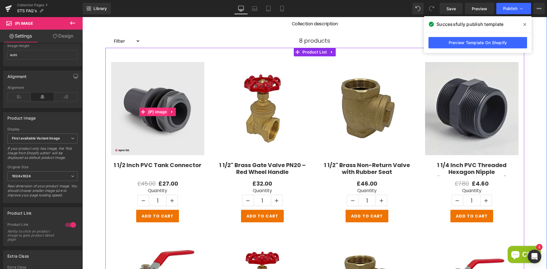
click at [156, 112] on span "(P) Image" at bounding box center [158, 112] width 22 height 9
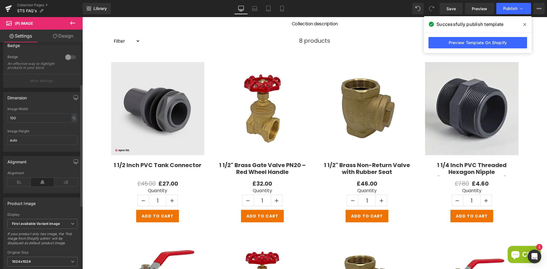
scroll to position [0, 0]
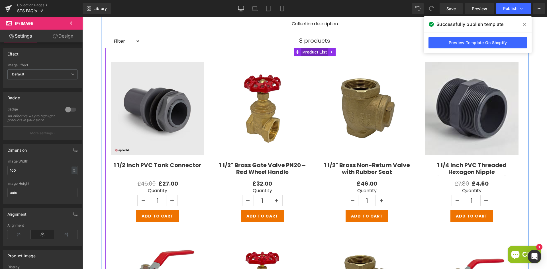
click at [303, 54] on span "Product List" at bounding box center [314, 52] width 27 height 9
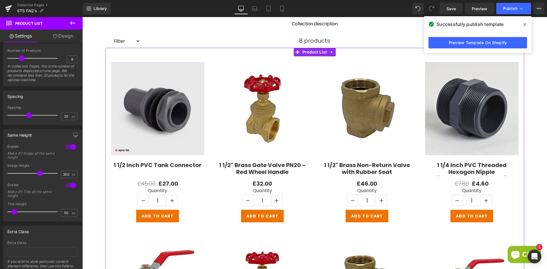
scroll to position [199, 0]
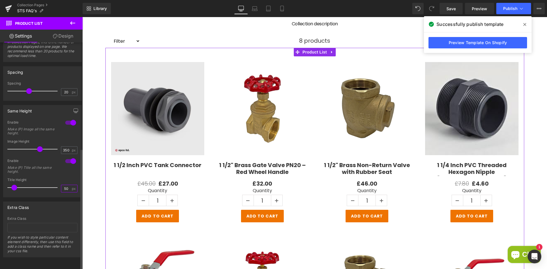
drag, startPoint x: 66, startPoint y: 184, endPoint x: 60, endPoint y: 185, distance: 6.6
click at [61, 185] on input "50" at bounding box center [66, 188] width 10 height 7
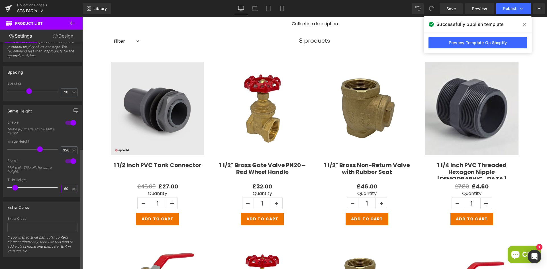
drag, startPoint x: 66, startPoint y: 185, endPoint x: 55, endPoint y: 185, distance: 10.3
click at [55, 185] on div "Title Height 60 px" at bounding box center [42, 187] width 70 height 19
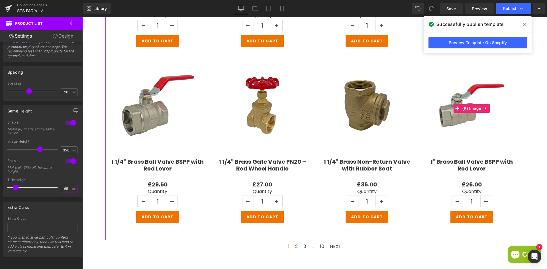
scroll to position [256, 0]
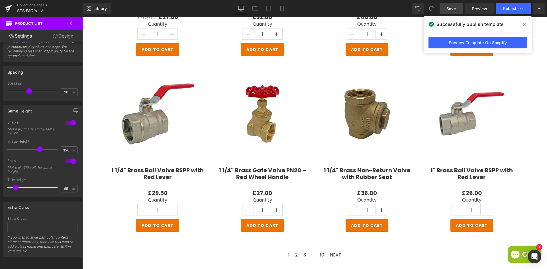
click at [449, 8] on span "Save" at bounding box center [451, 9] width 9 height 6
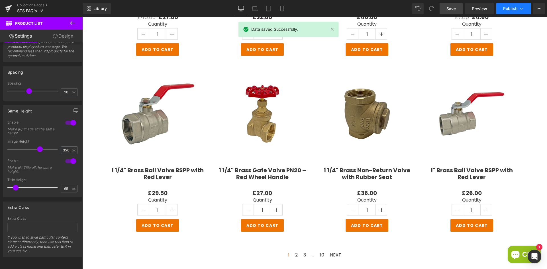
click at [508, 9] on span "Publish" at bounding box center [510, 8] width 14 height 5
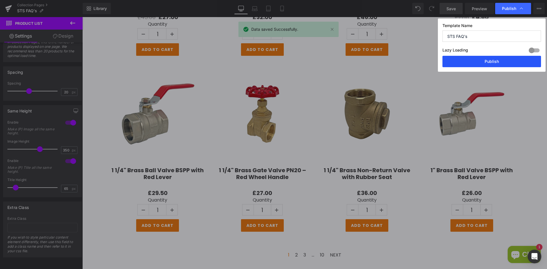
click at [482, 58] on button "Publish" at bounding box center [492, 61] width 99 height 11
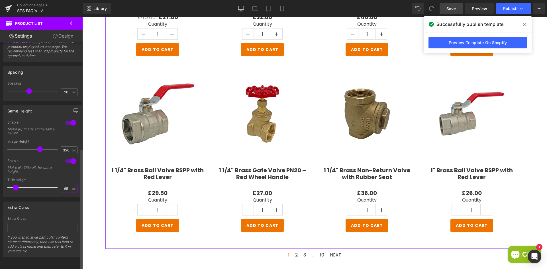
drag, startPoint x: 66, startPoint y: 186, endPoint x: 57, endPoint y: 186, distance: 8.8
click at [57, 186] on div "Title Height 65 px" at bounding box center [42, 187] width 70 height 19
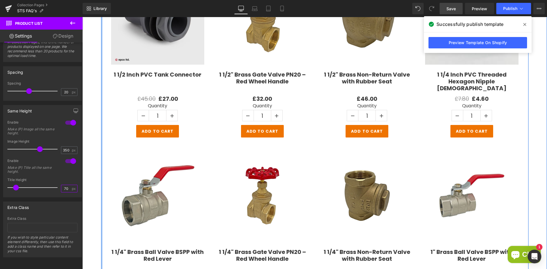
scroll to position [142, 0]
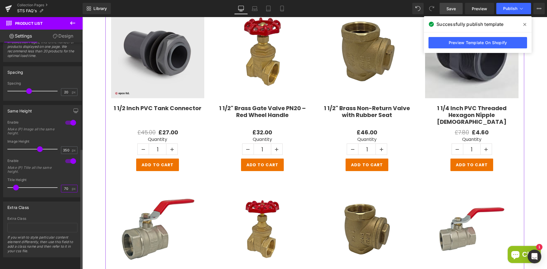
drag, startPoint x: 68, startPoint y: 185, endPoint x: 48, endPoint y: 185, distance: 19.7
click at [48, 185] on div "Title Height 70 px" at bounding box center [42, 187] width 70 height 19
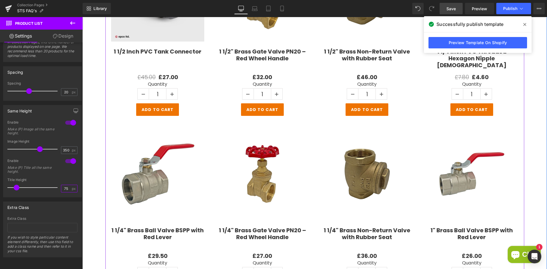
scroll to position [199, 0]
drag, startPoint x: 67, startPoint y: 184, endPoint x: 56, endPoint y: 184, distance: 11.1
click at [56, 184] on div "Title Height 75 px" at bounding box center [42, 187] width 70 height 19
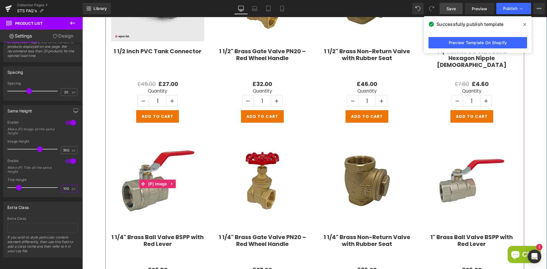
scroll to position [256, 0]
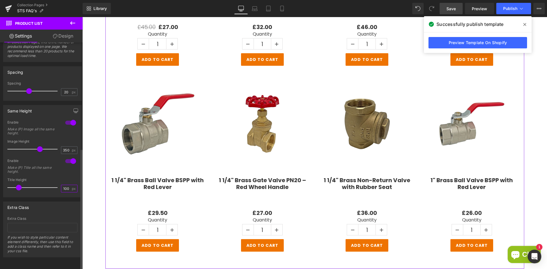
drag, startPoint x: 68, startPoint y: 186, endPoint x: 56, endPoint y: 186, distance: 12.5
click at [56, 186] on div "Title Height 100 px" at bounding box center [42, 187] width 70 height 19
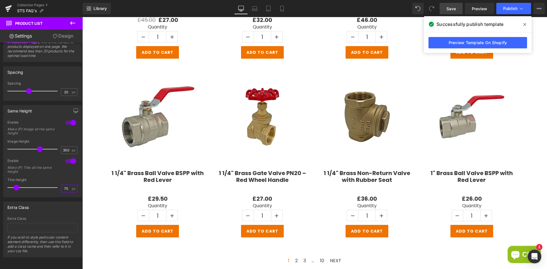
type input "75"
click at [447, 7] on span "Save" at bounding box center [451, 9] width 9 height 6
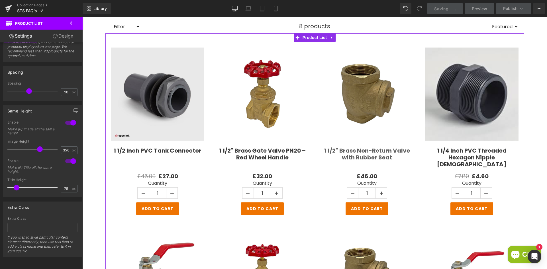
scroll to position [0, 0]
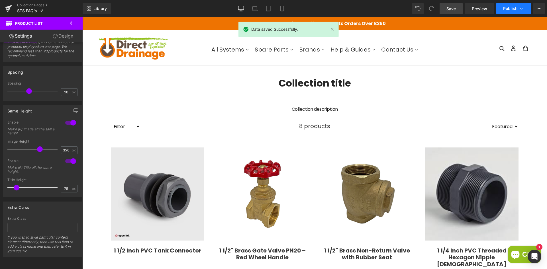
click at [509, 6] on span "Publish" at bounding box center [510, 8] width 14 height 5
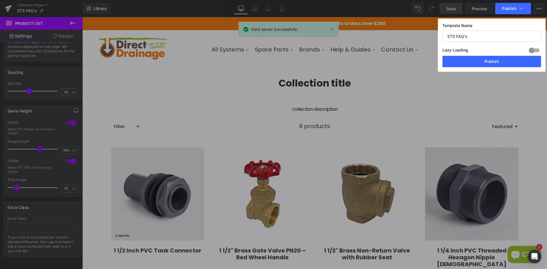
click at [487, 56] on div "Lazy Loading Build Upgrade plan to unlock" at bounding box center [492, 50] width 99 height 9
drag, startPoint x: 485, startPoint y: 58, endPoint x: 275, endPoint y: 29, distance: 212.0
click at [485, 58] on button "Publish" at bounding box center [492, 61] width 99 height 11
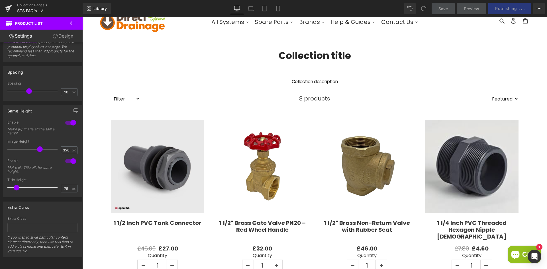
scroll to position [57, 0]
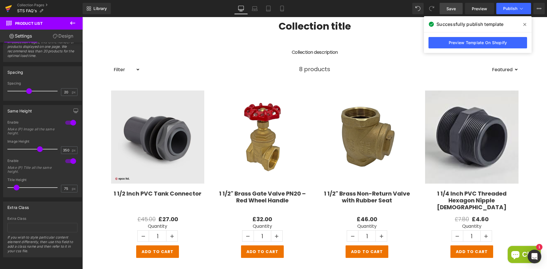
click at [9, 8] on icon at bounding box center [8, 7] width 7 height 4
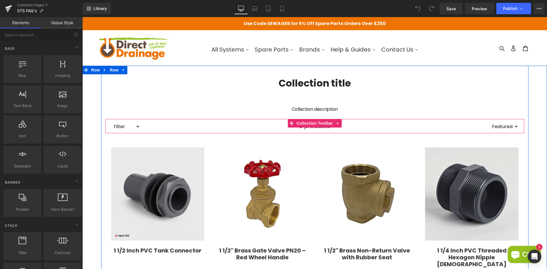
click at [178, 128] on div "8 products" at bounding box center [314, 126] width 349 height 14
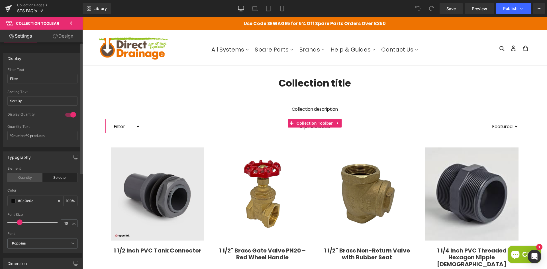
click at [25, 178] on div "Quantity" at bounding box center [24, 178] width 35 height 9
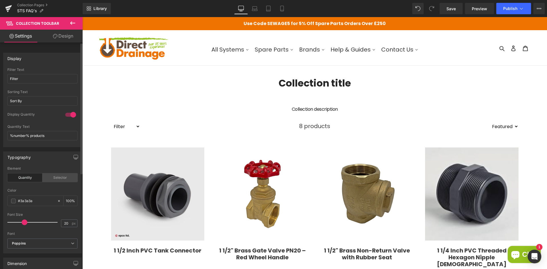
click at [51, 176] on div "Selector" at bounding box center [59, 178] width 35 height 9
click at [23, 178] on div "Quantity" at bounding box center [24, 178] width 35 height 9
click at [45, 178] on div "Selector" at bounding box center [59, 178] width 35 height 9
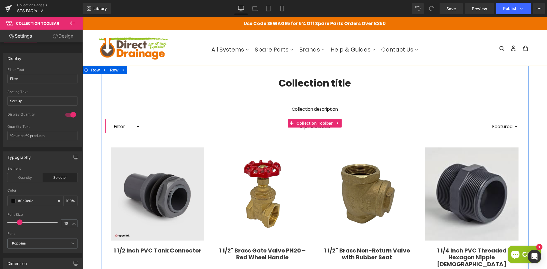
click at [128, 128] on select "Filter Pipe Fitting PVC Tank connector Brass Spare Parts Direct Drainage" at bounding box center [125, 126] width 29 height 9
click at [171, 121] on div "8 products" at bounding box center [314, 126] width 349 height 14
